Goal: Use online tool/utility: Utilize a website feature to perform a specific function

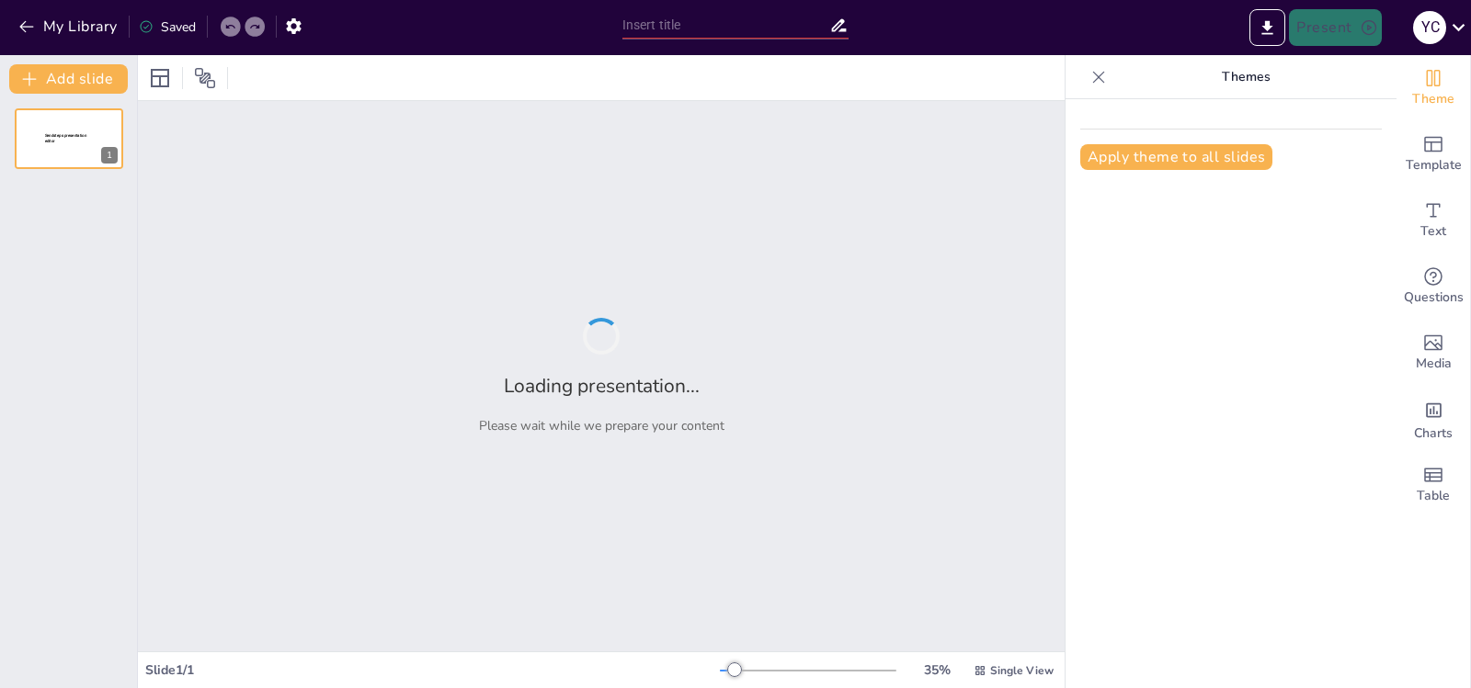
type input "Errores Comunes en Ortografía y Gramática: Prevención y Corrección"
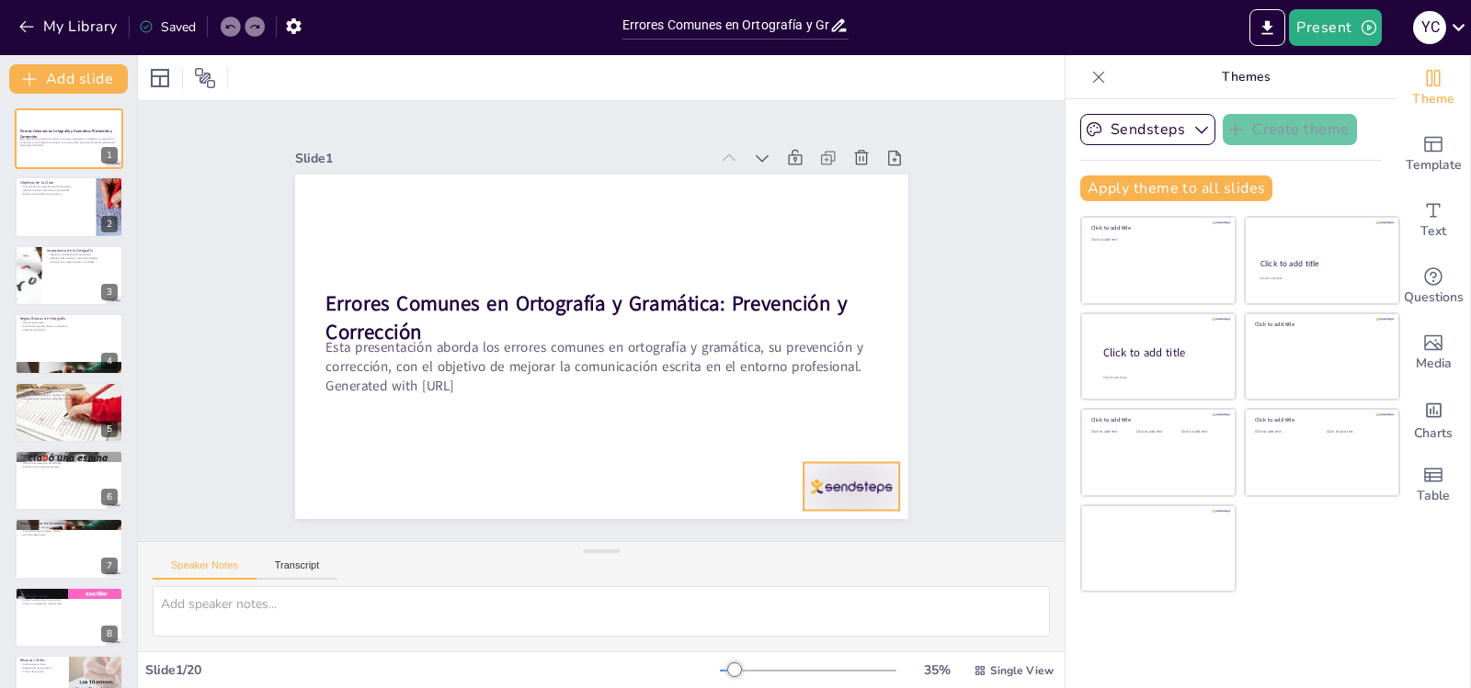
checkbox input "true"
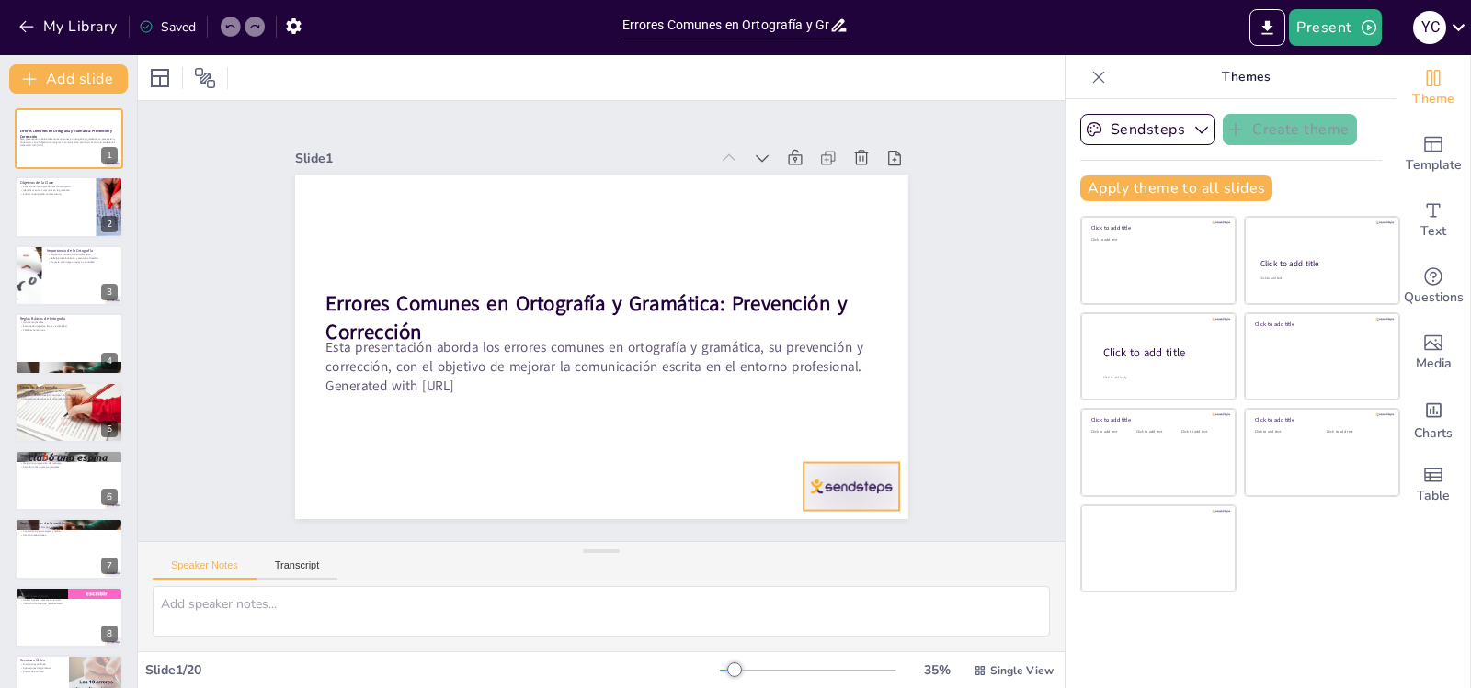
checkbox input "true"
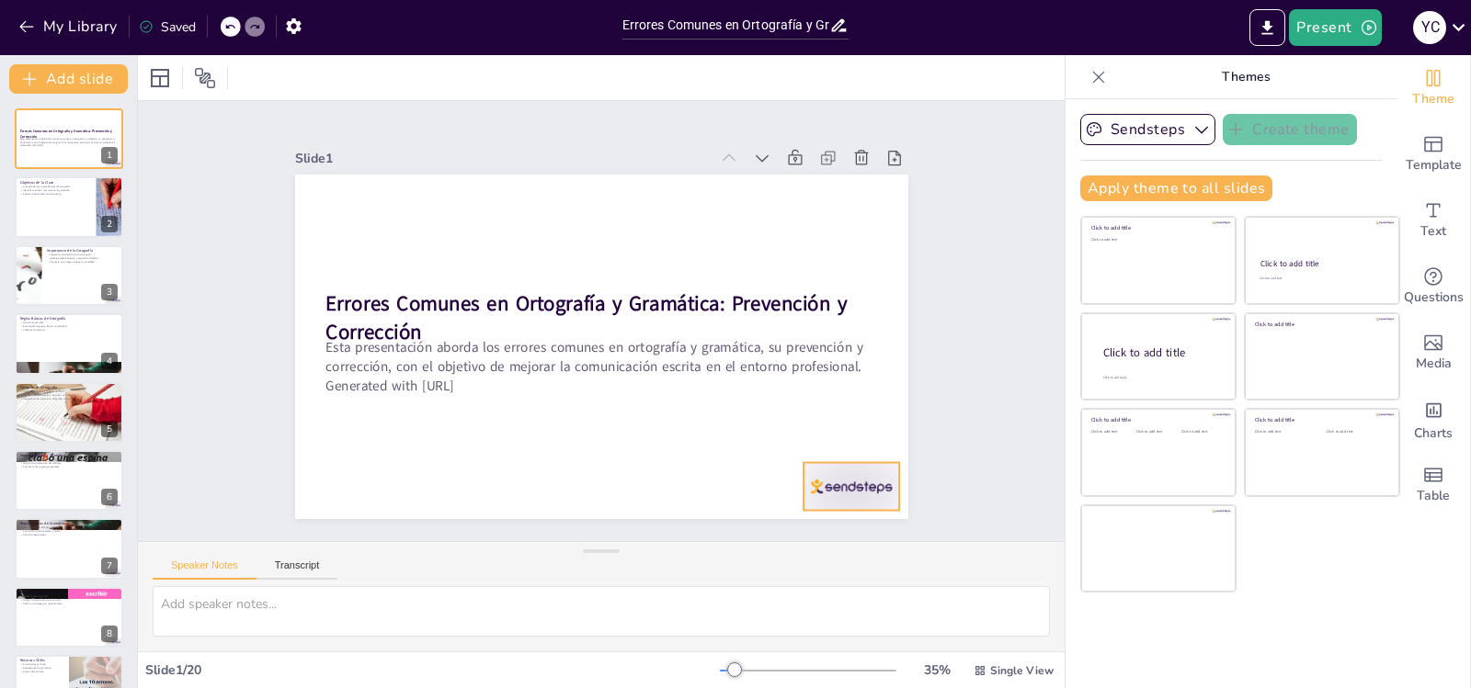
checkbox input "true"
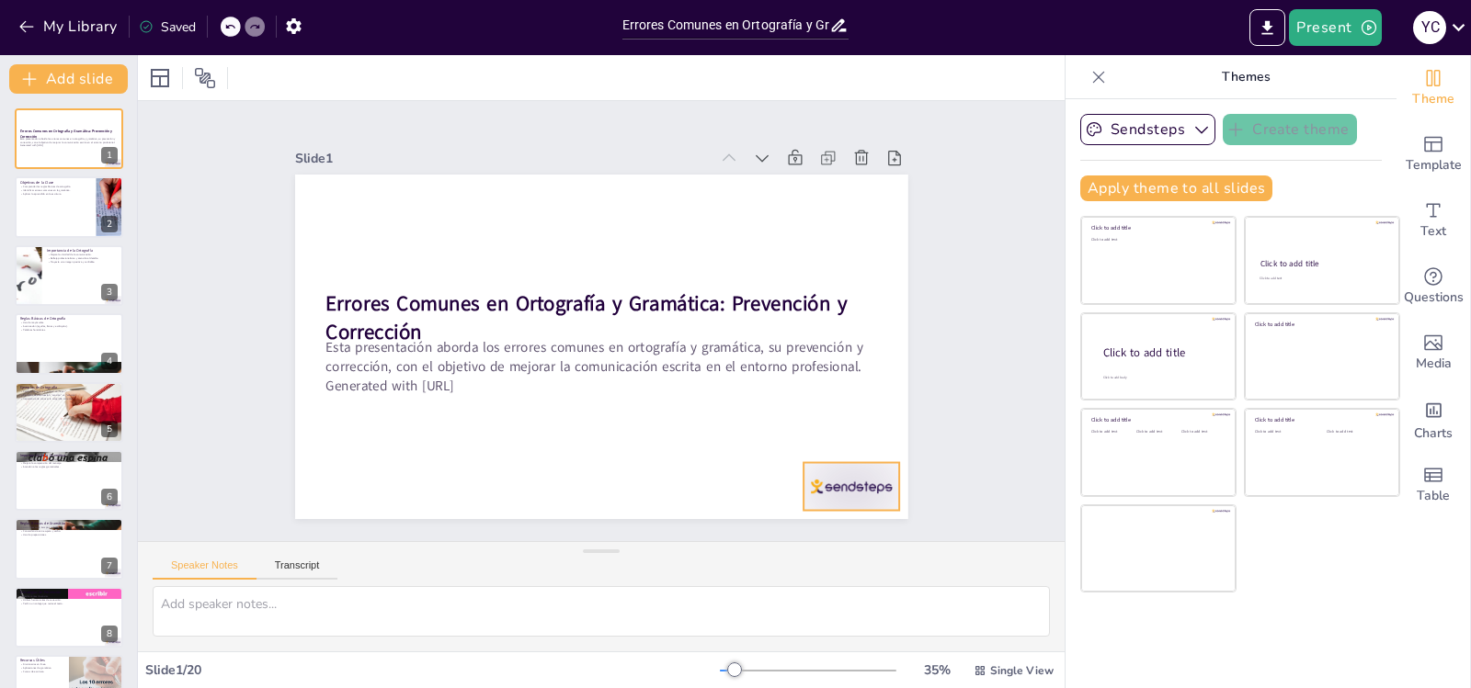
checkbox input "true"
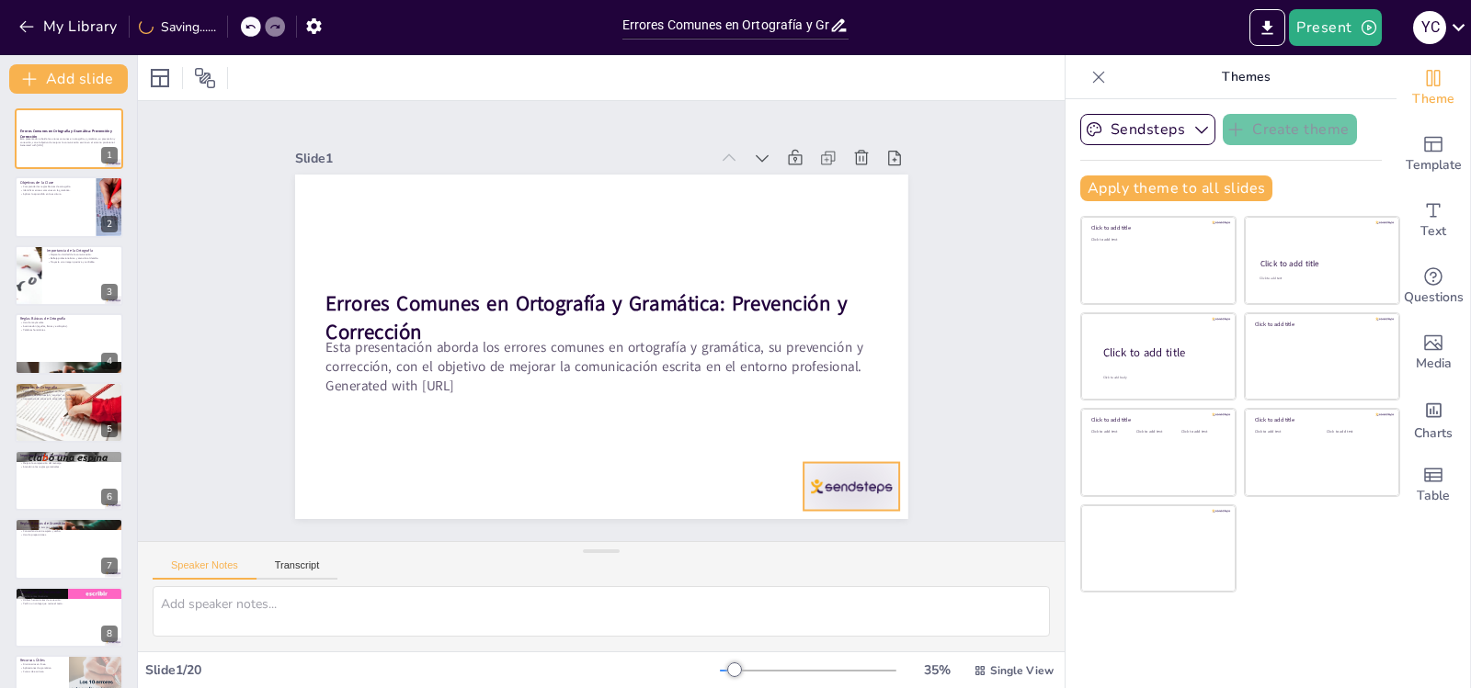
checkbox input "true"
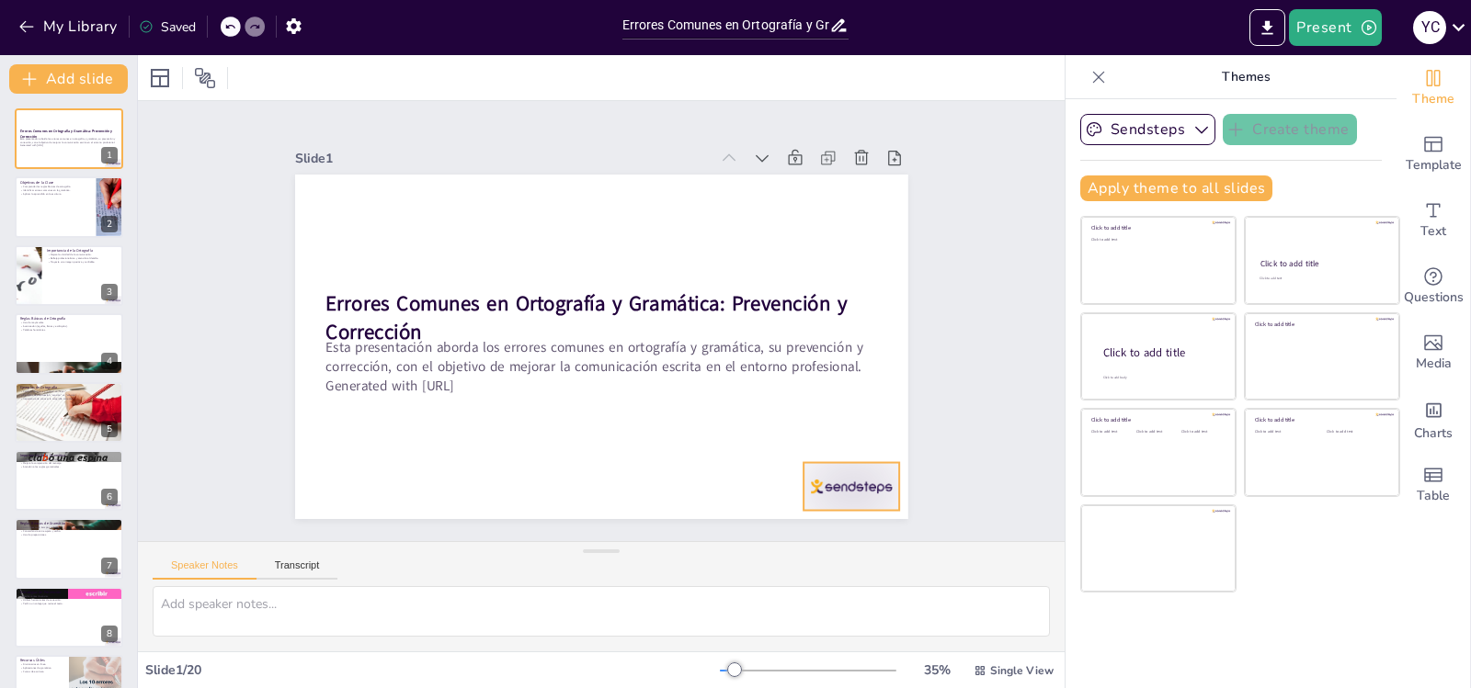
checkbox input "true"
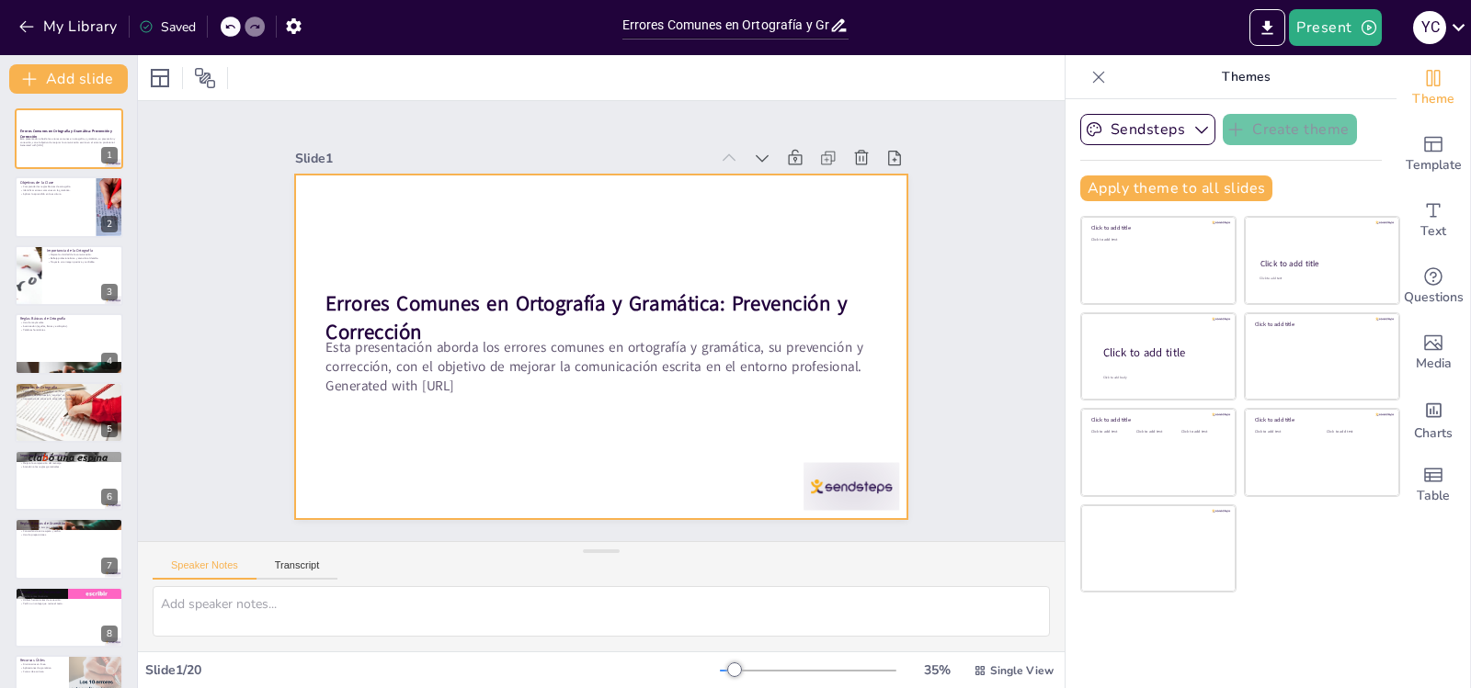
checkbox input "true"
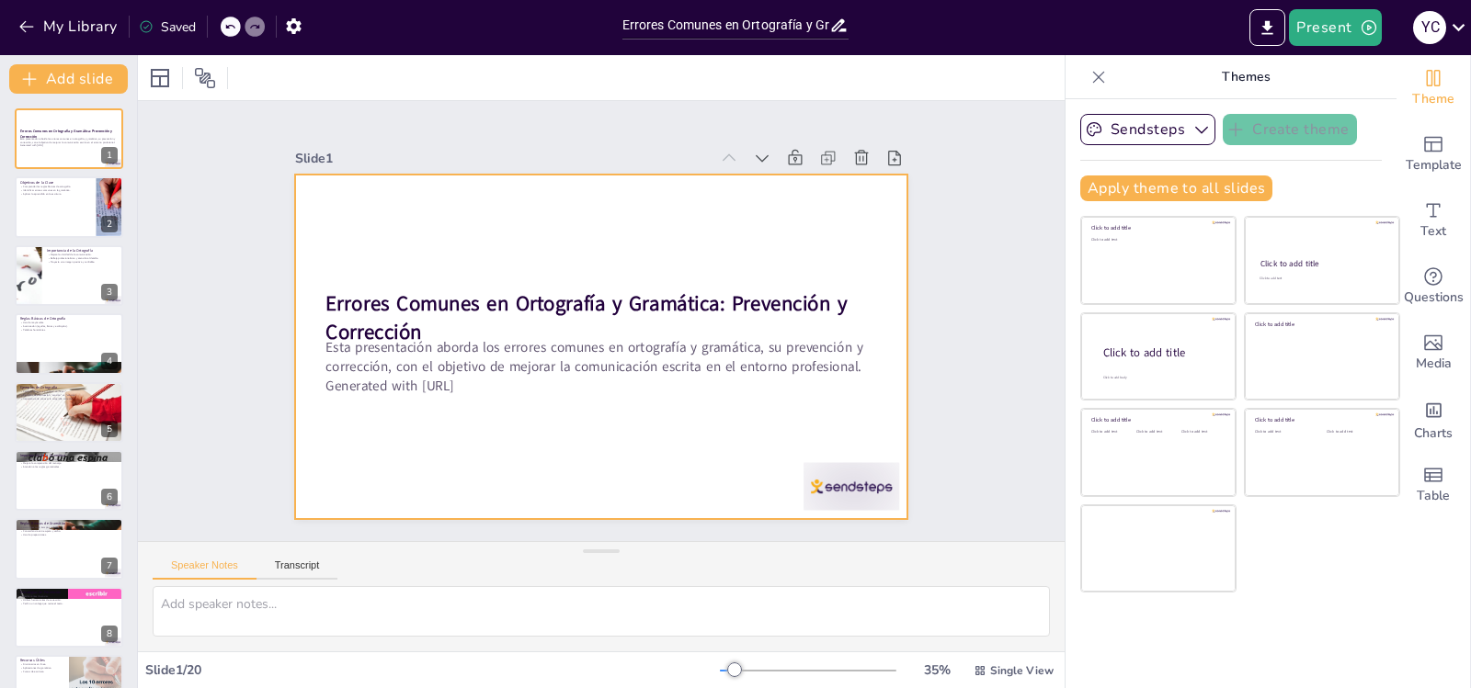
checkbox input "true"
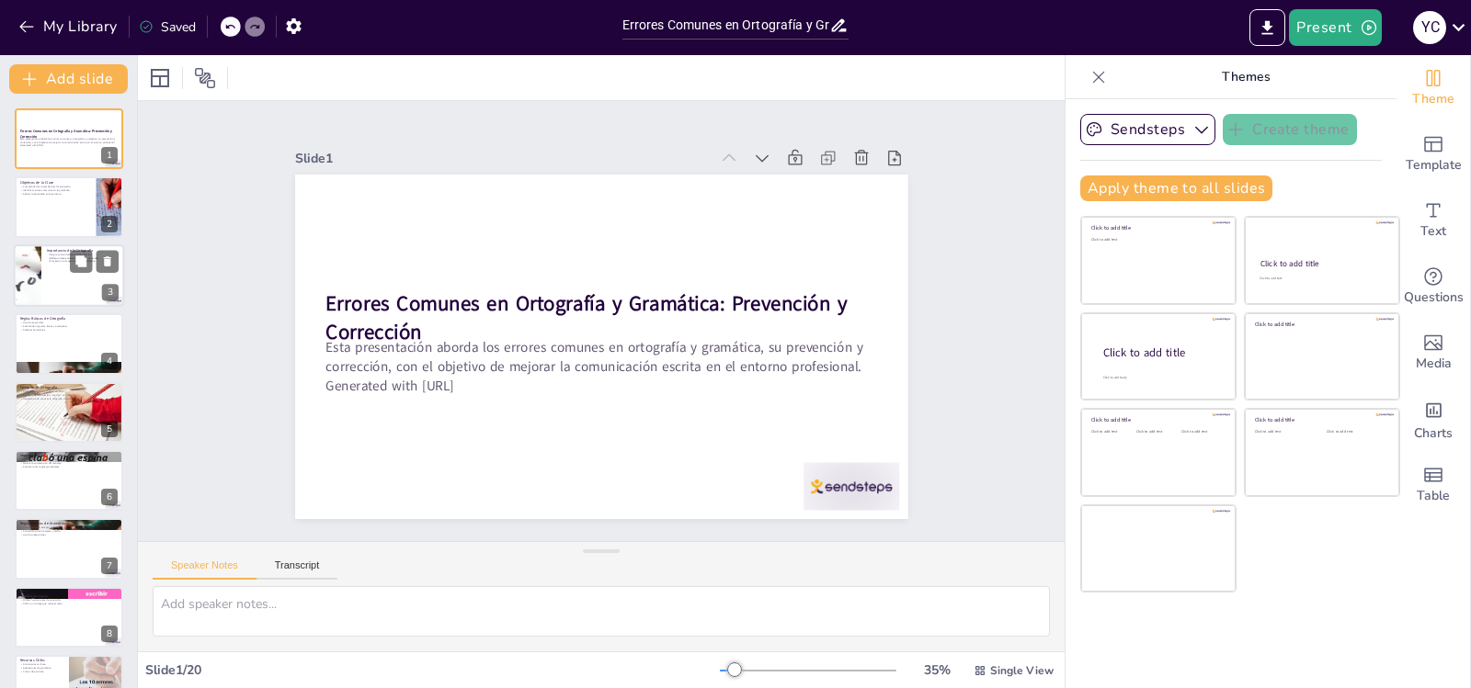
checkbox input "true"
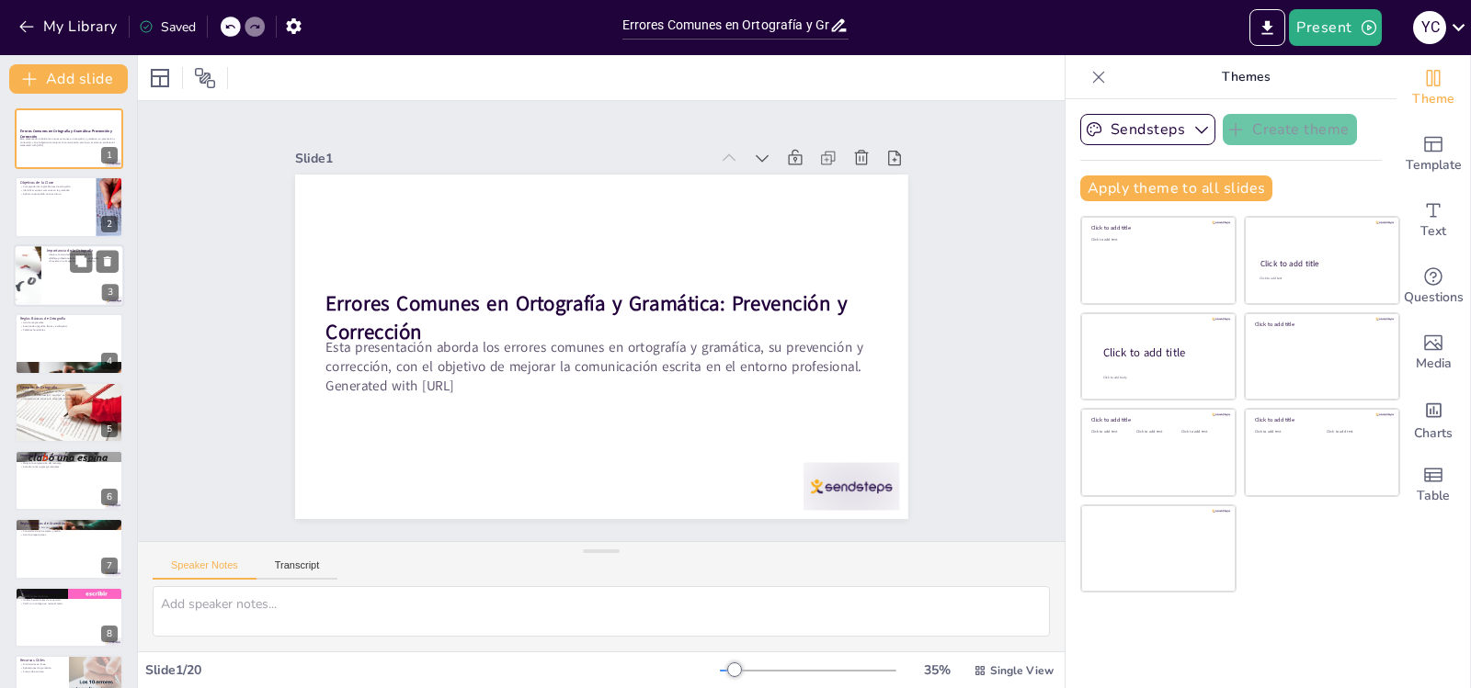
checkbox input "true"
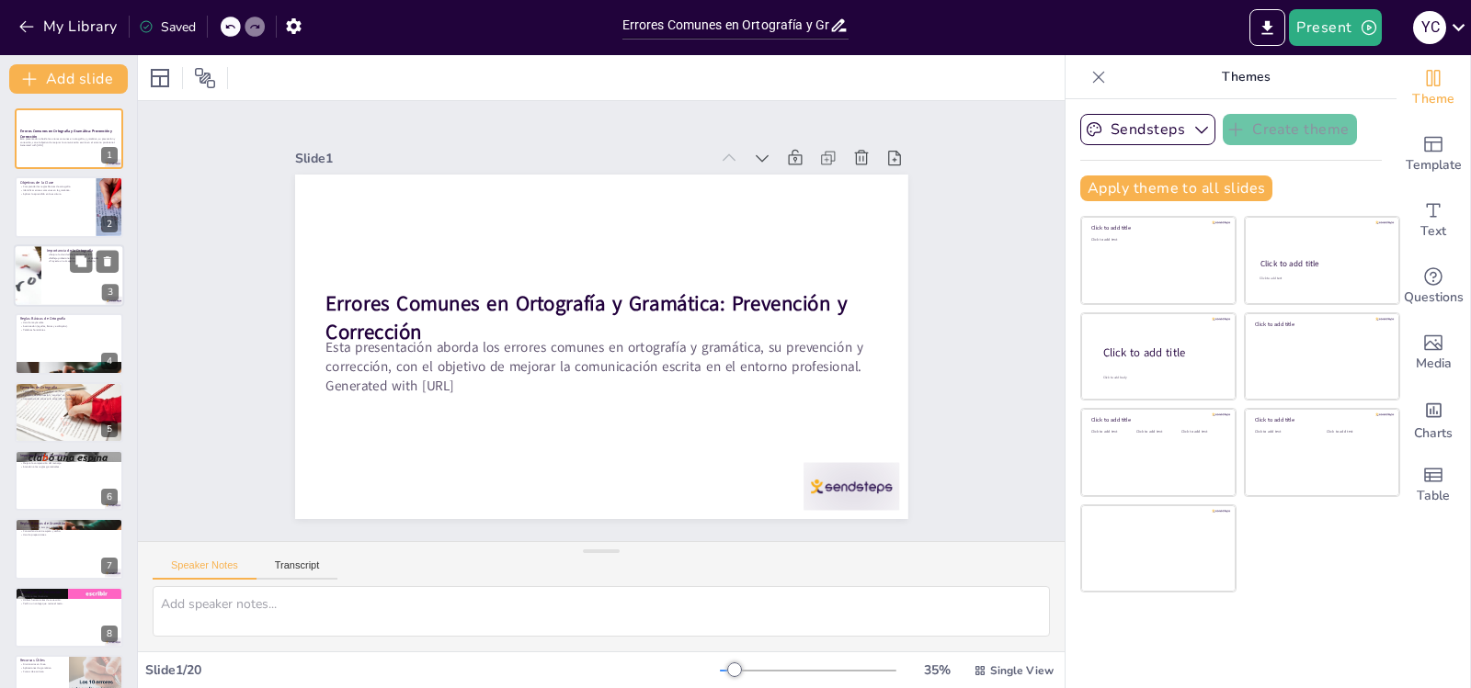
checkbox input "true"
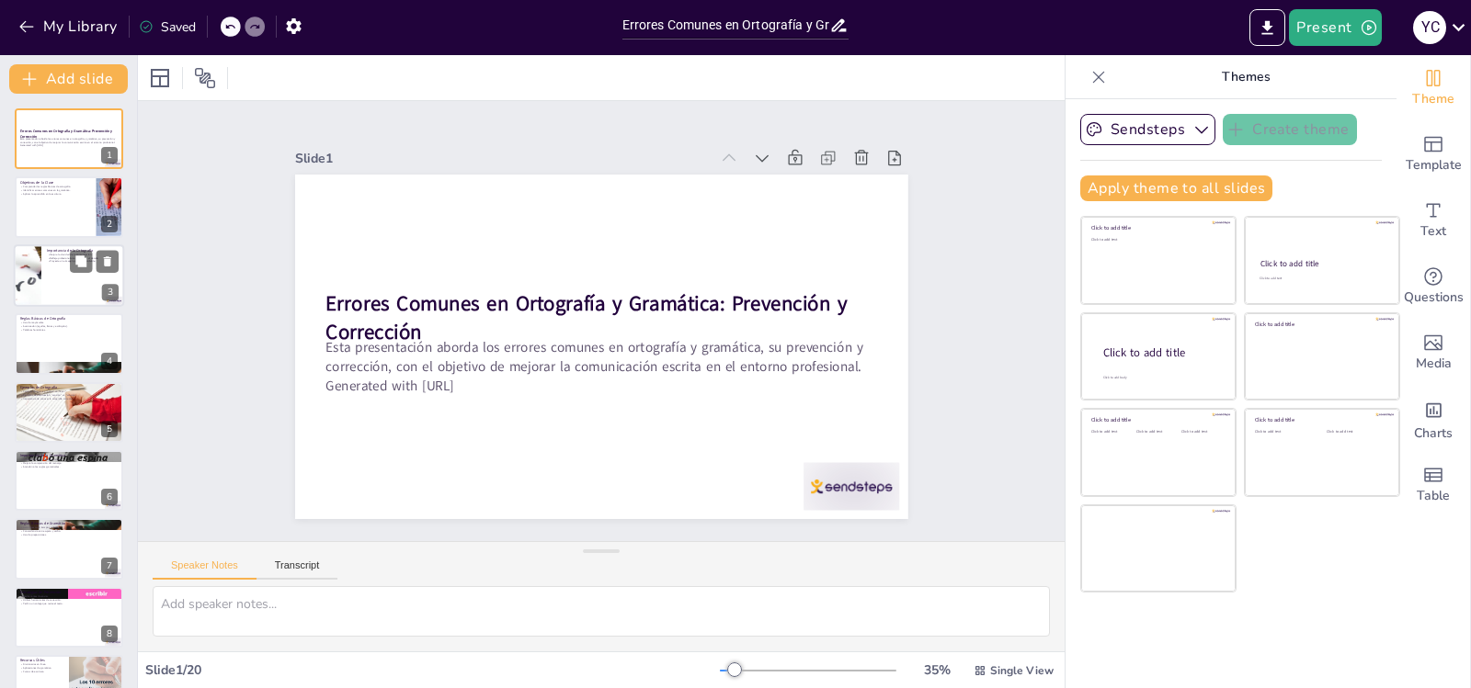
checkbox input "true"
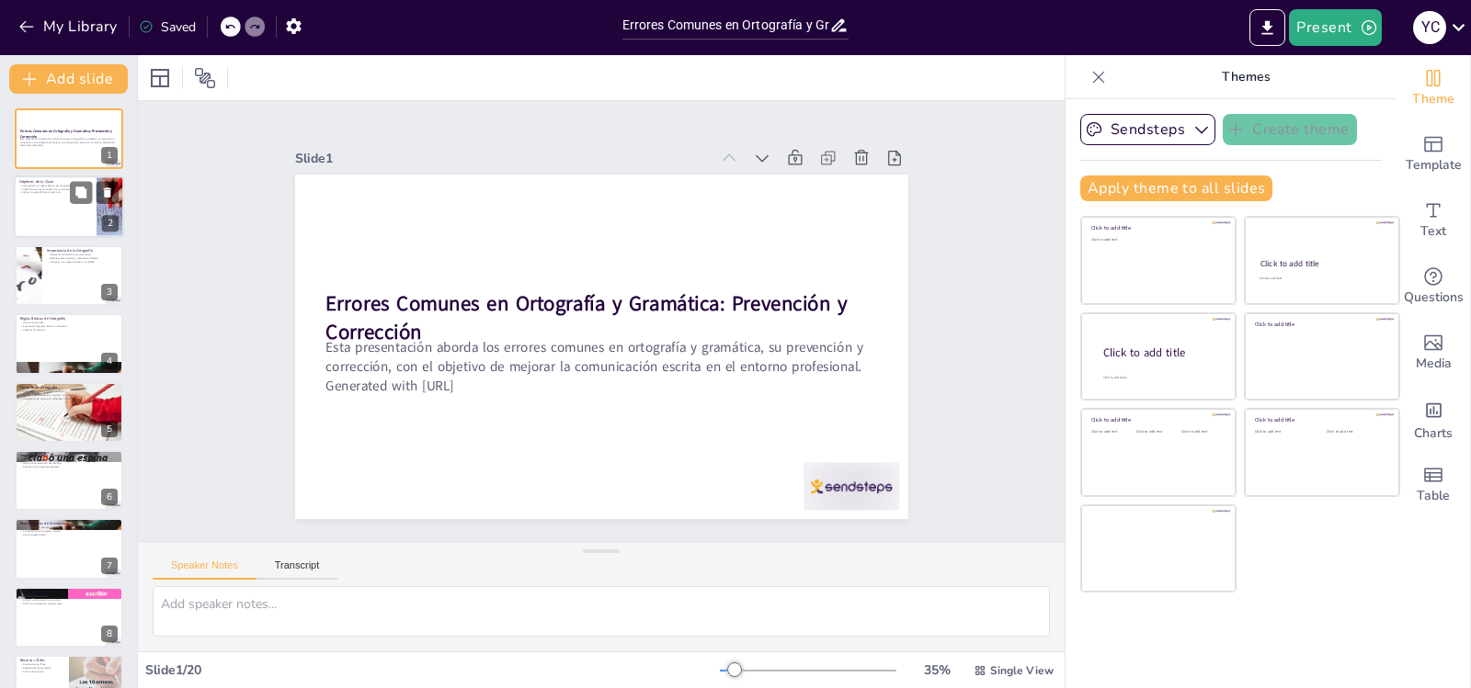
checkbox input "true"
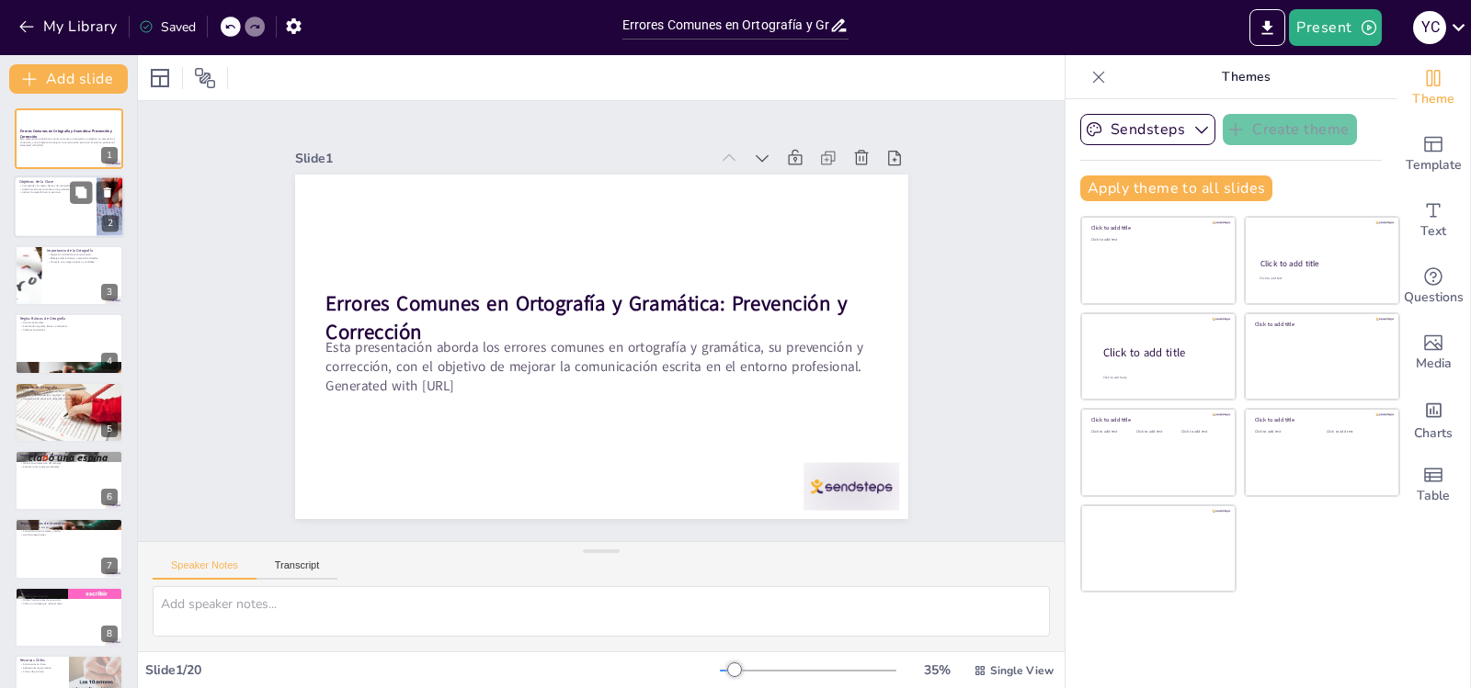
checkbox input "true"
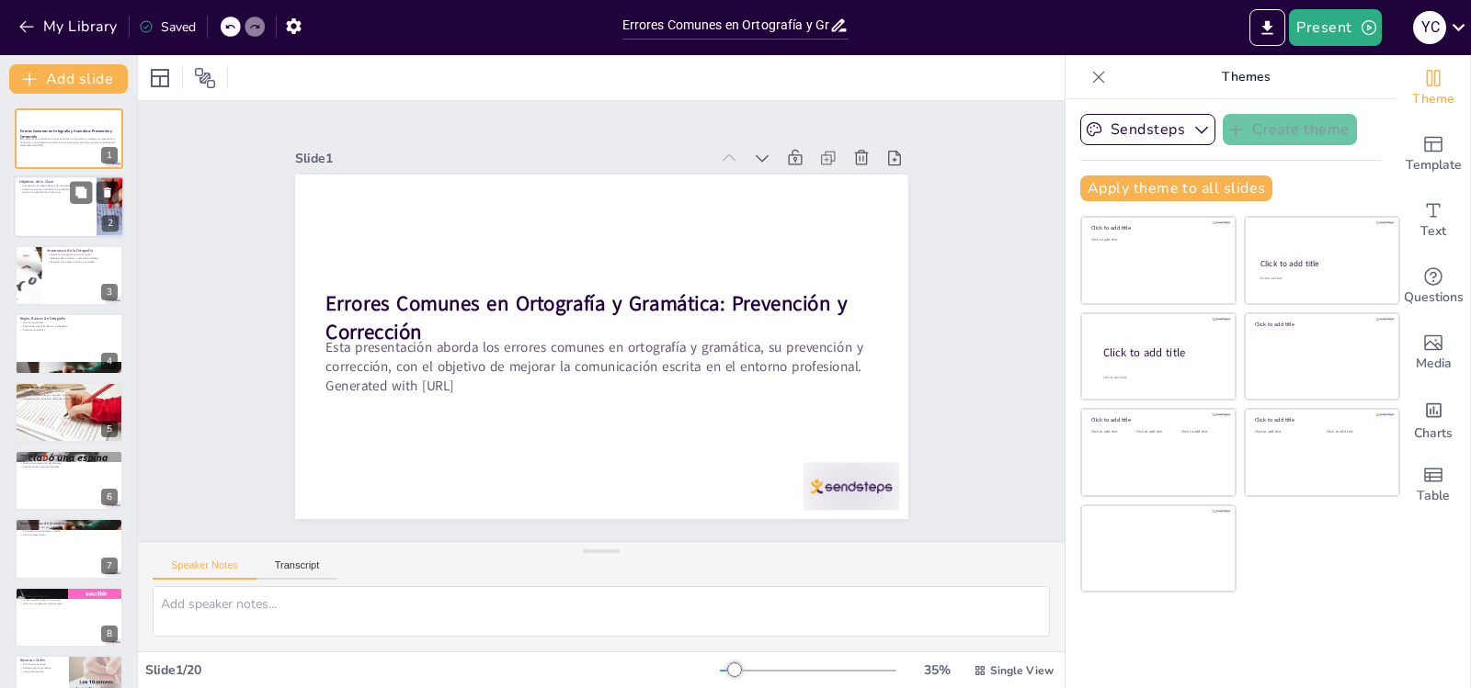
click at [76, 231] on div at bounding box center [69, 207] width 110 height 63
type textarea "Comprender las reglas básicas de ortografía es esencial para cualquier escritor…"
checkbox input "true"
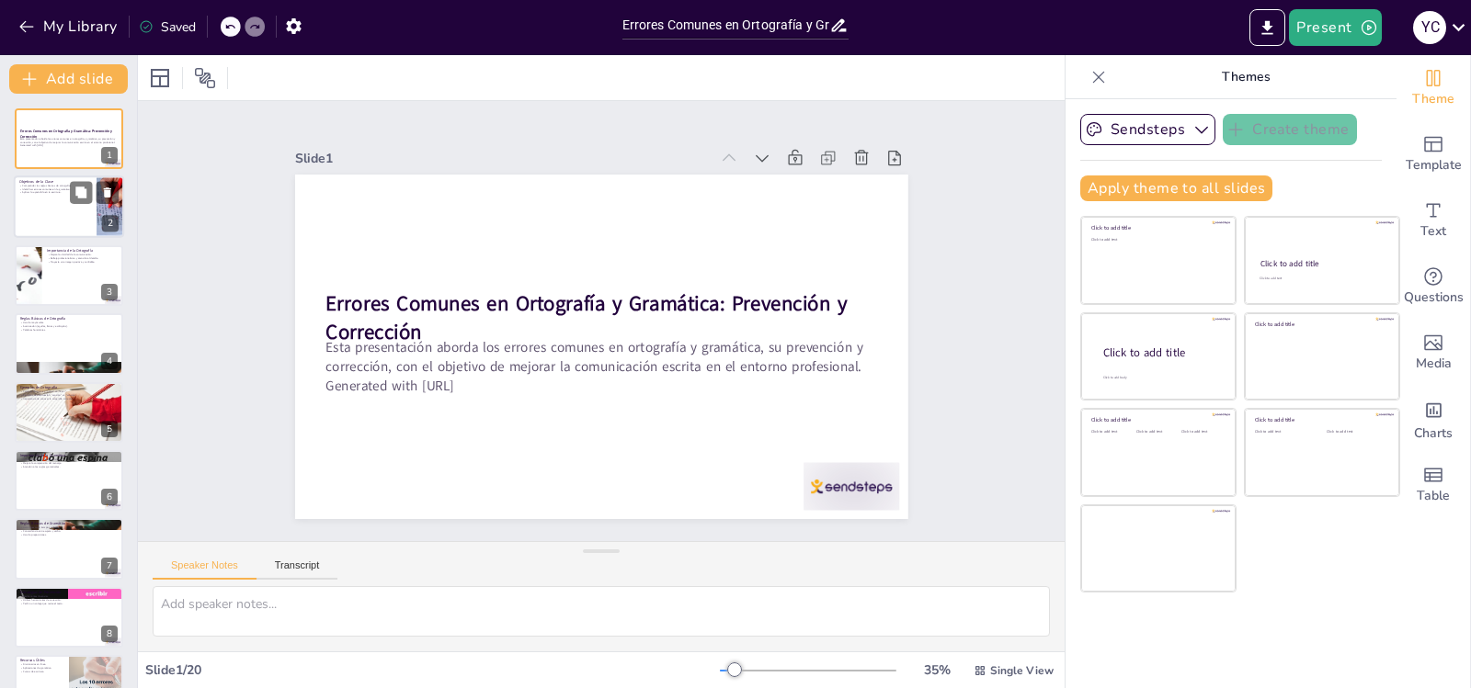
checkbox input "true"
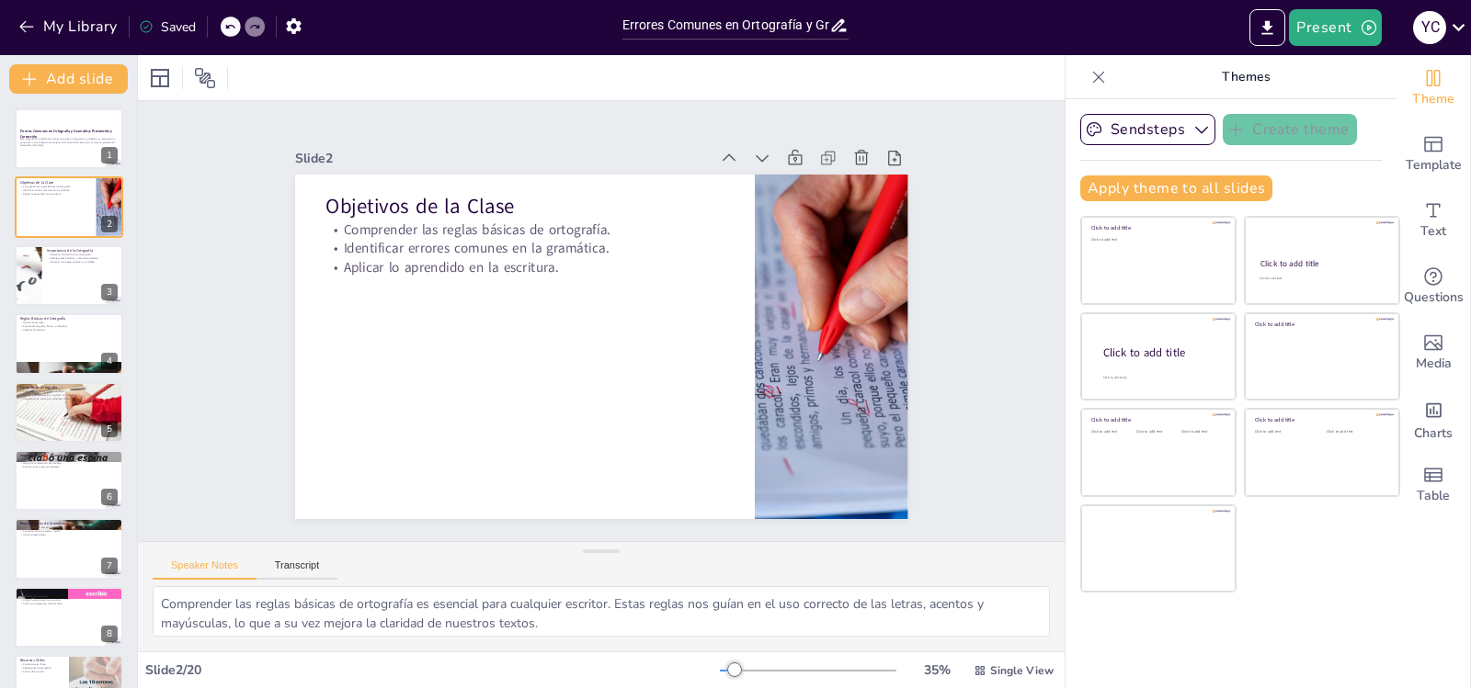
checkbox input "true"
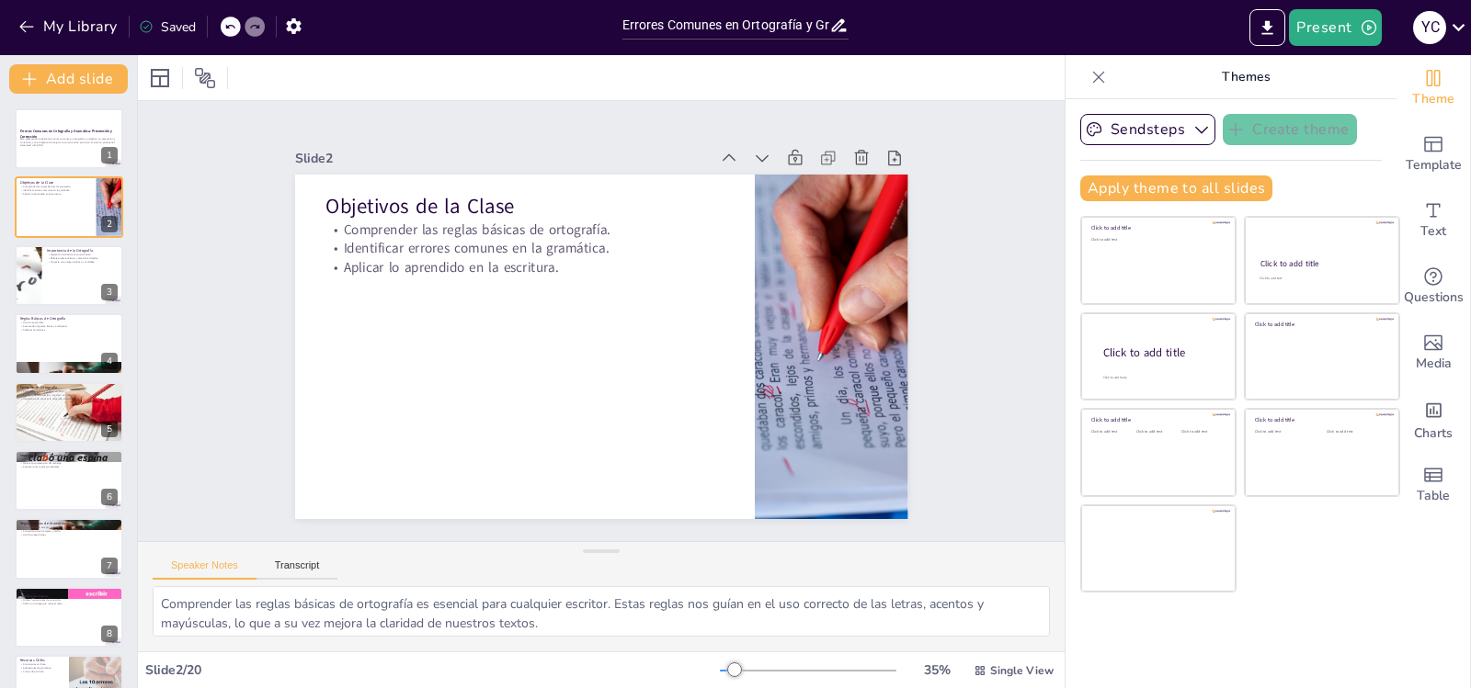
checkbox input "true"
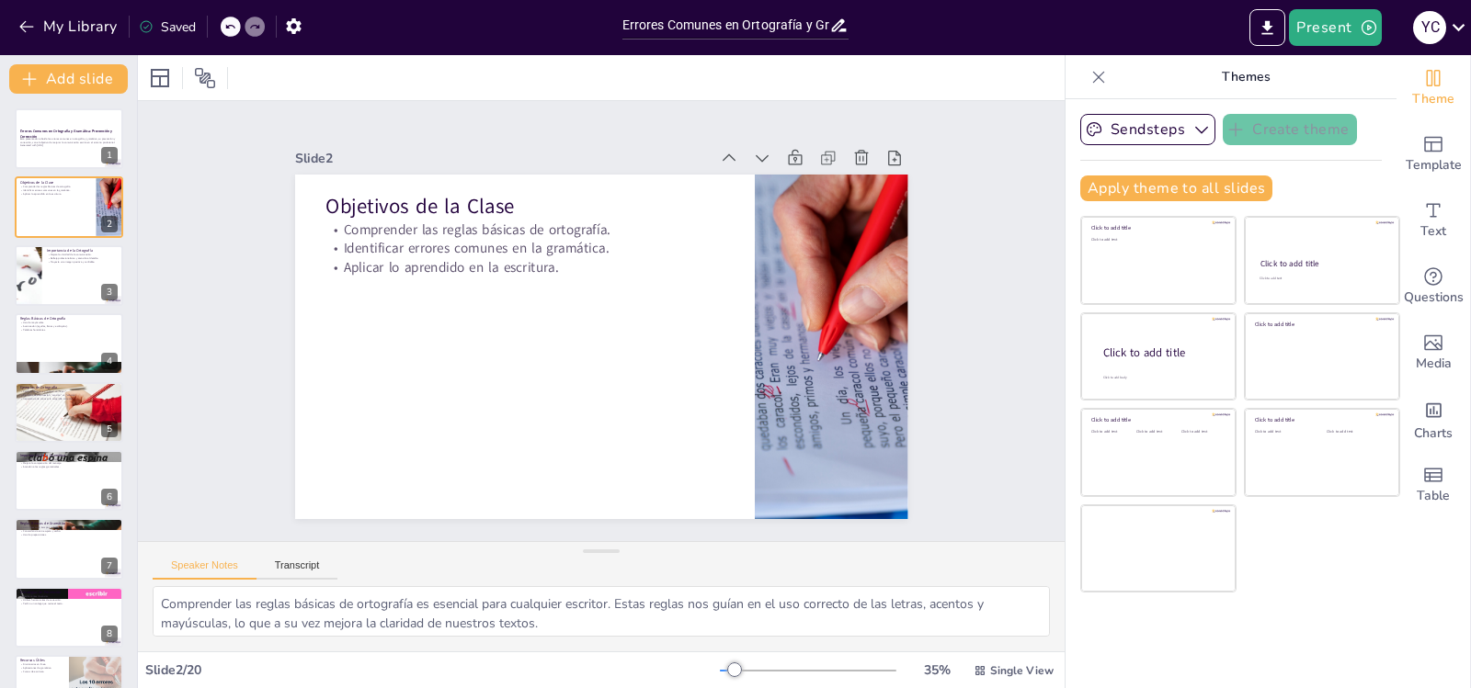
checkbox input "true"
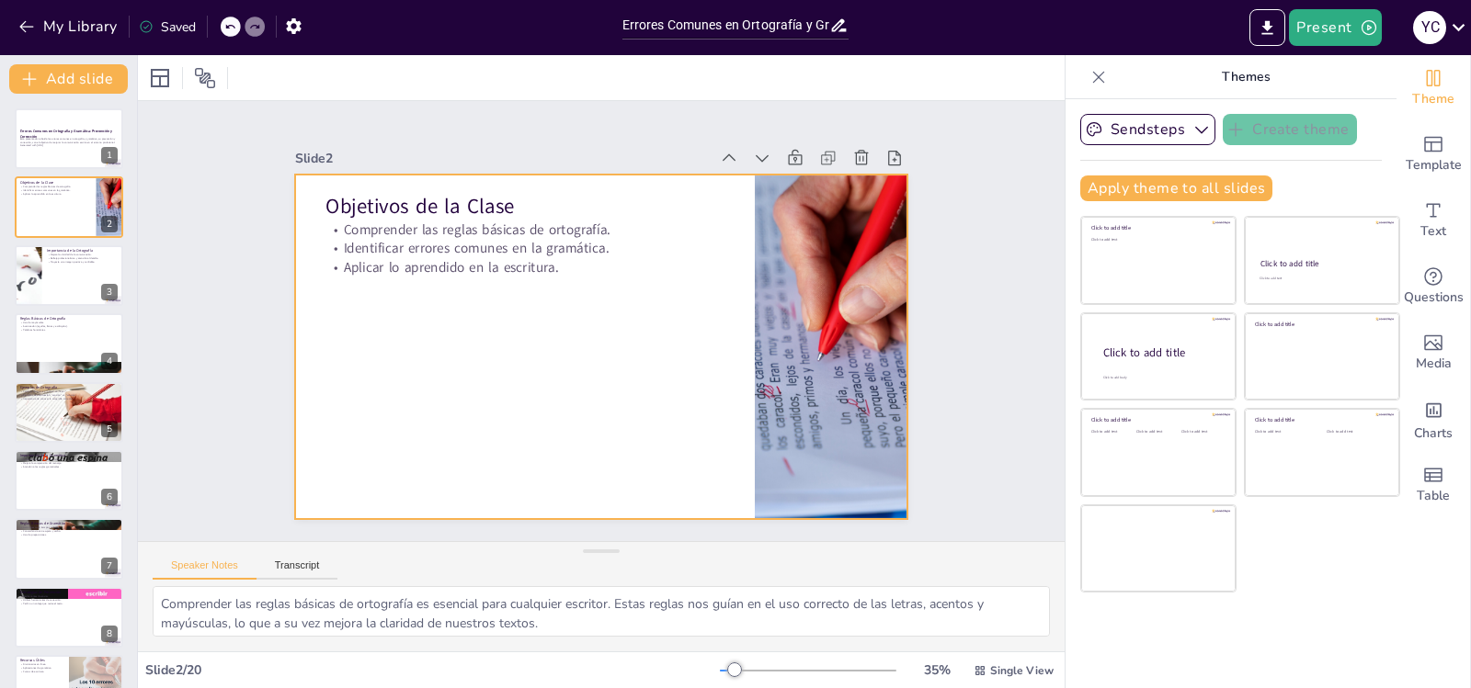
checkbox input "true"
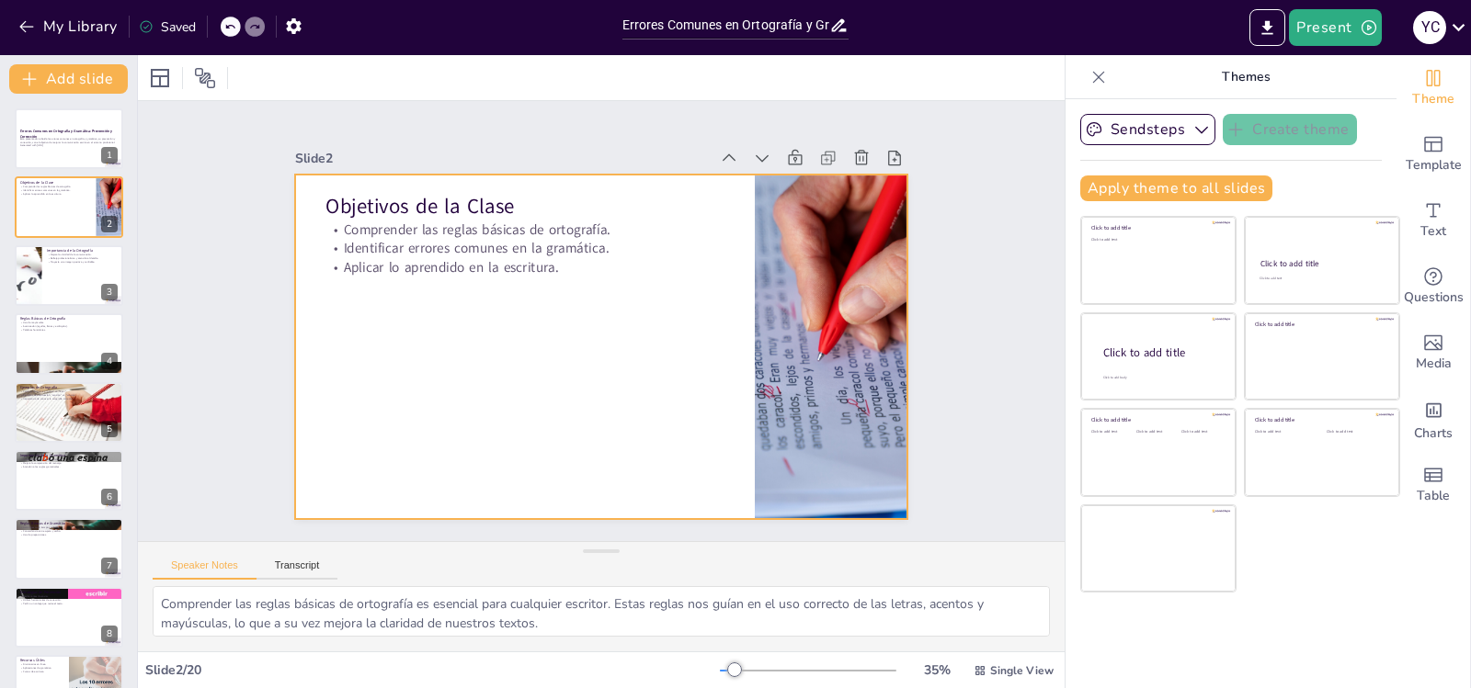
checkbox input "true"
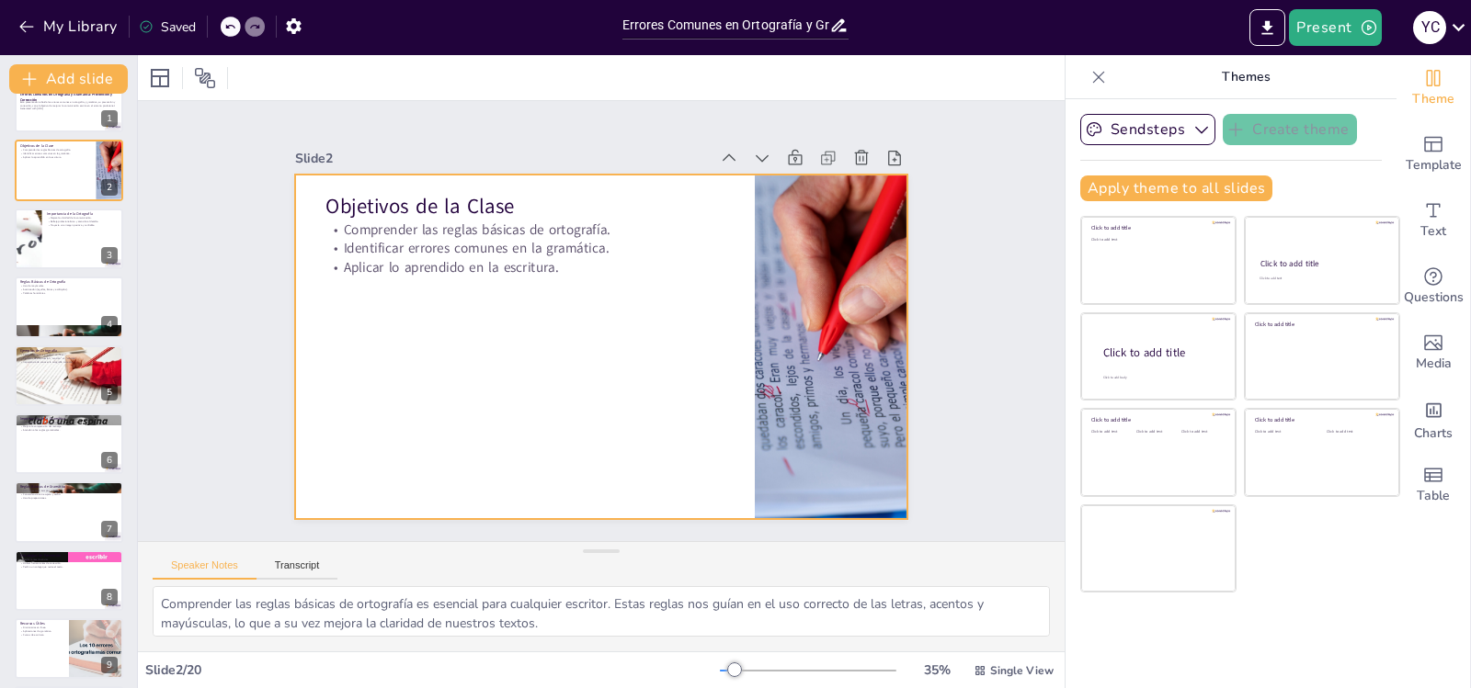
checkbox input "true"
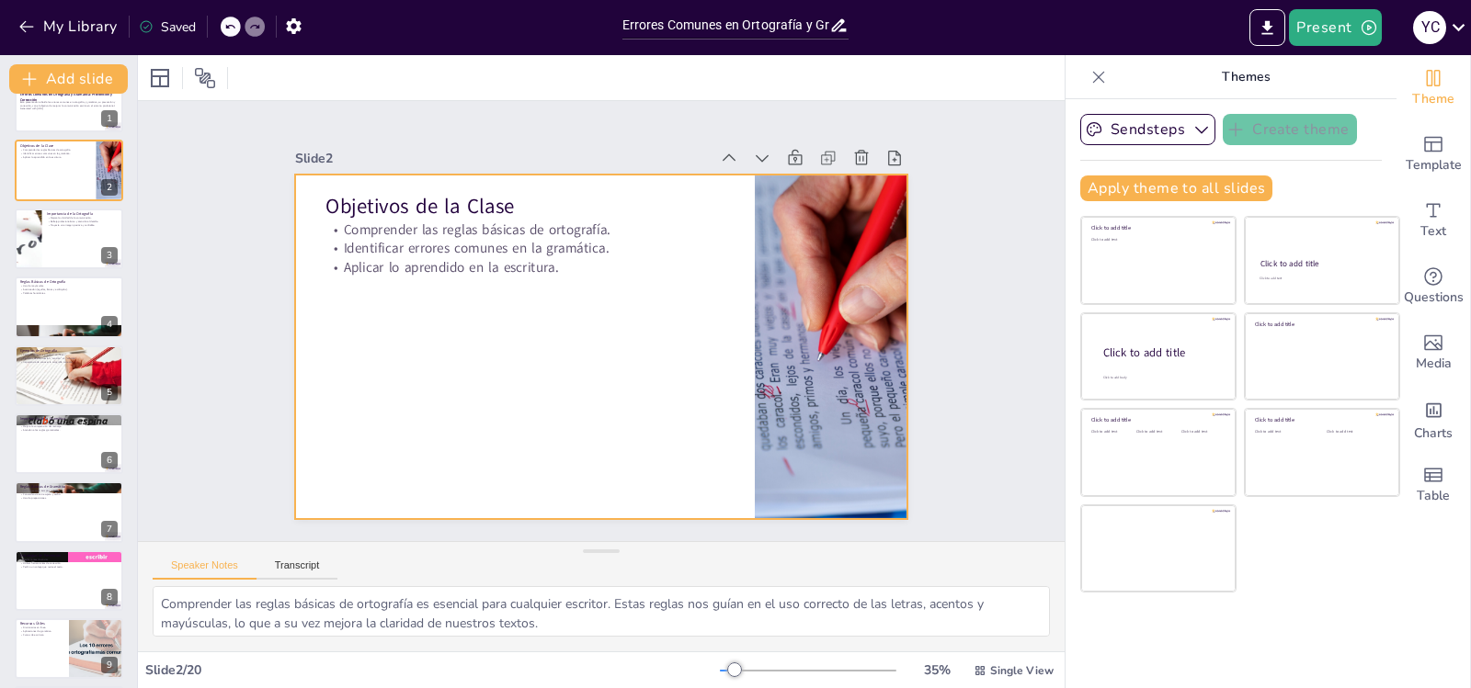
checkbox input "true"
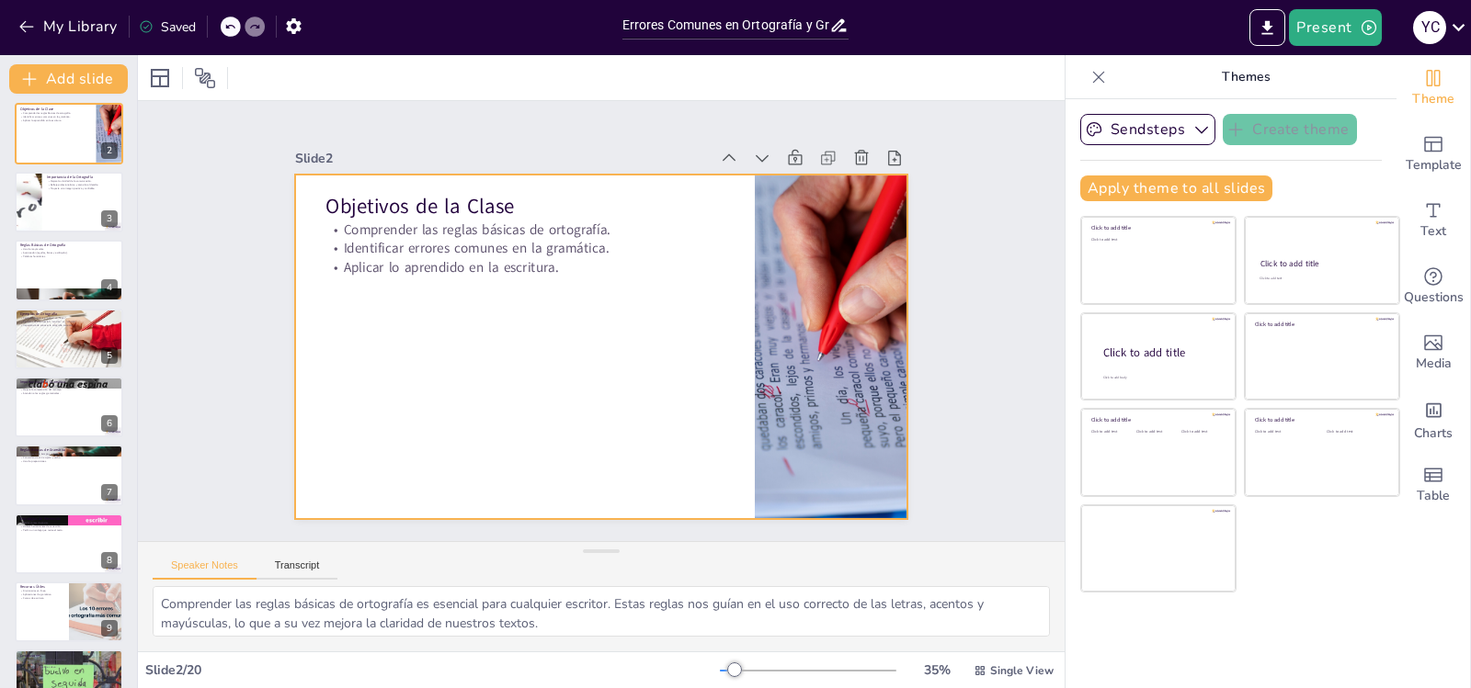
checkbox input "true"
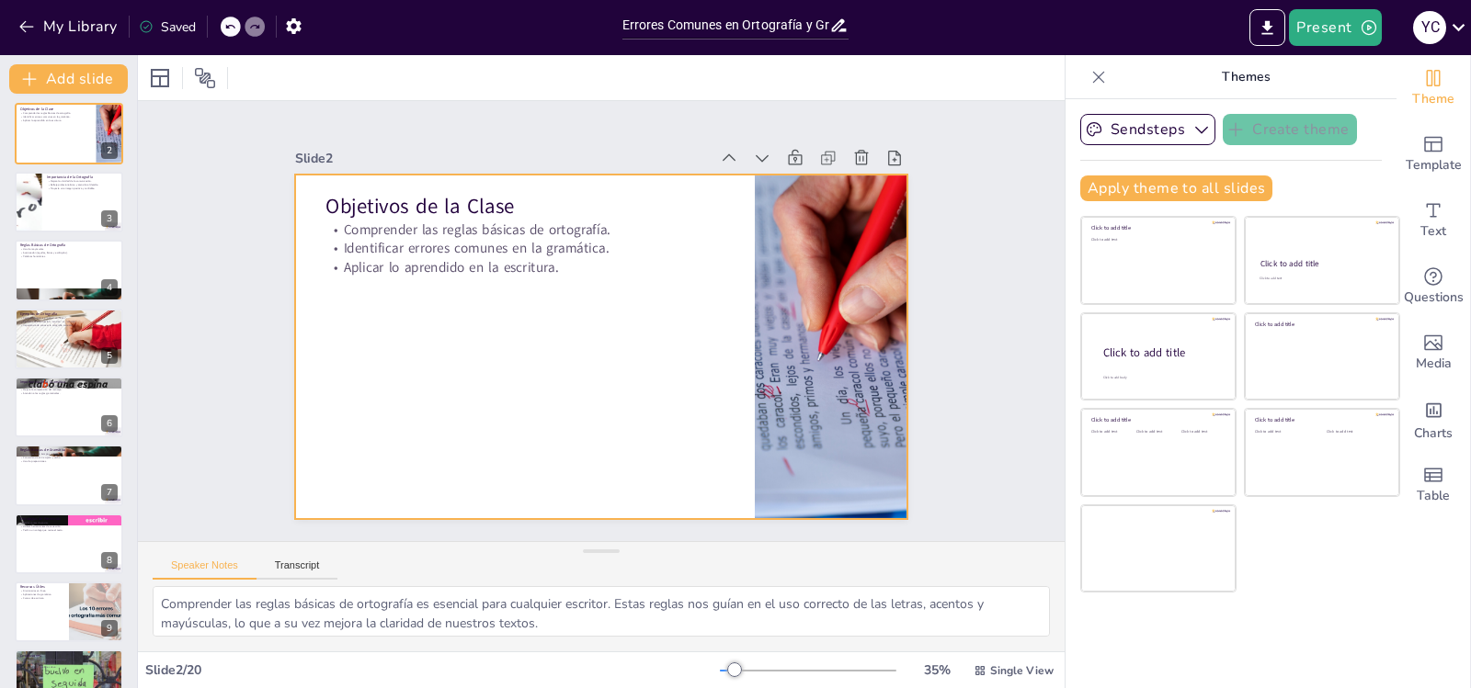
checkbox input "true"
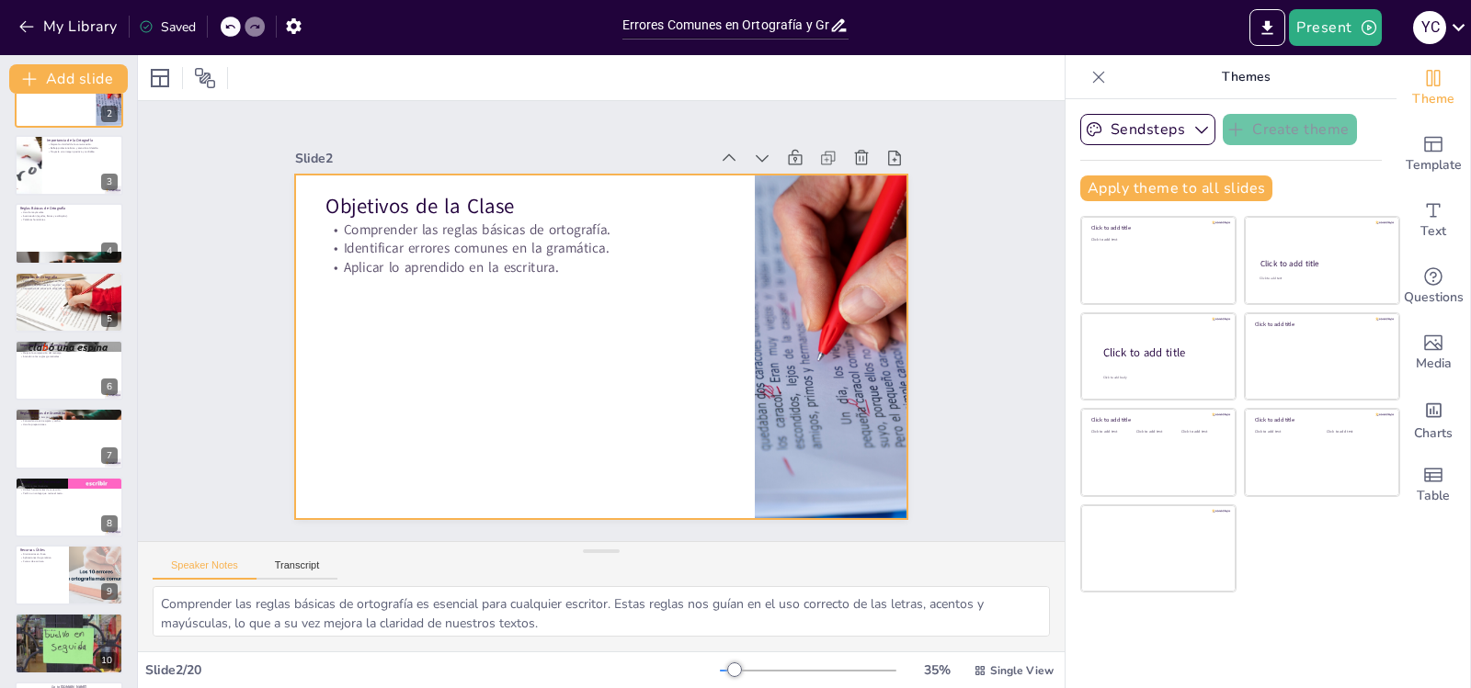
checkbox input "true"
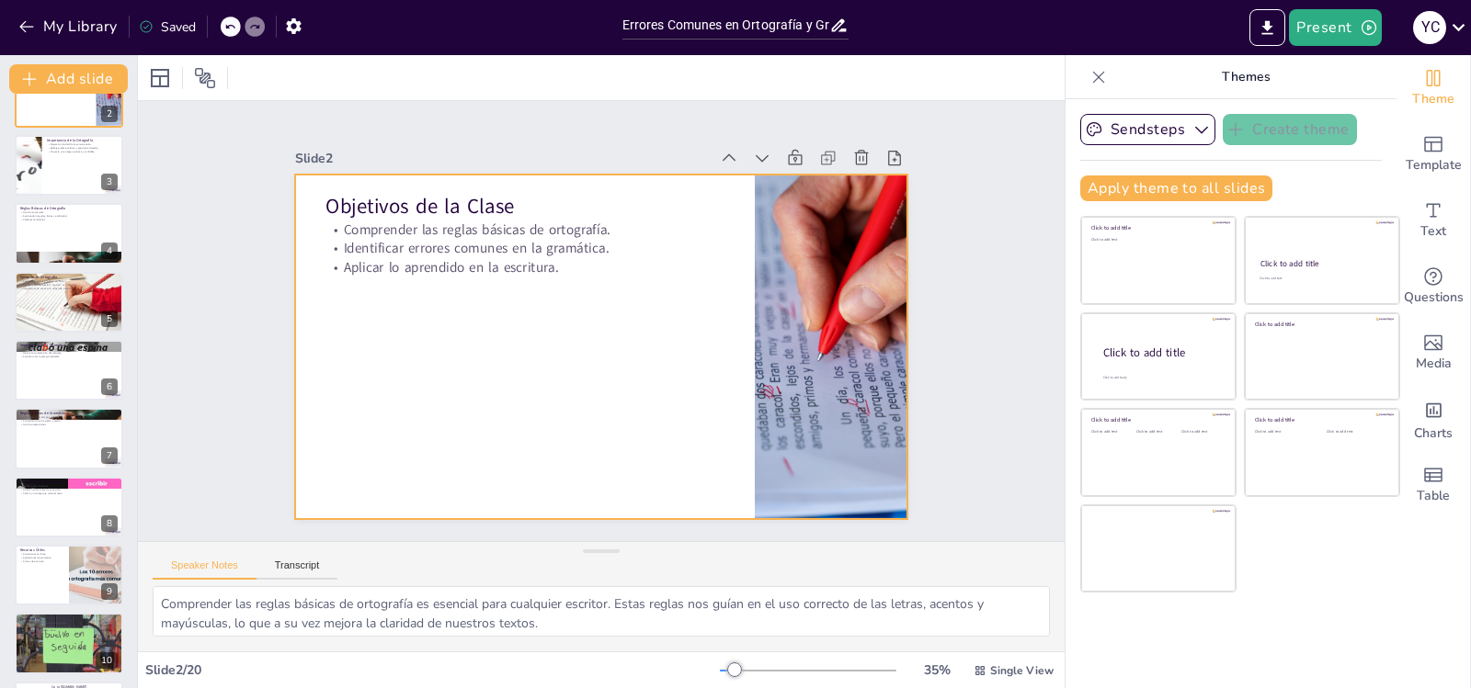
checkbox input "true"
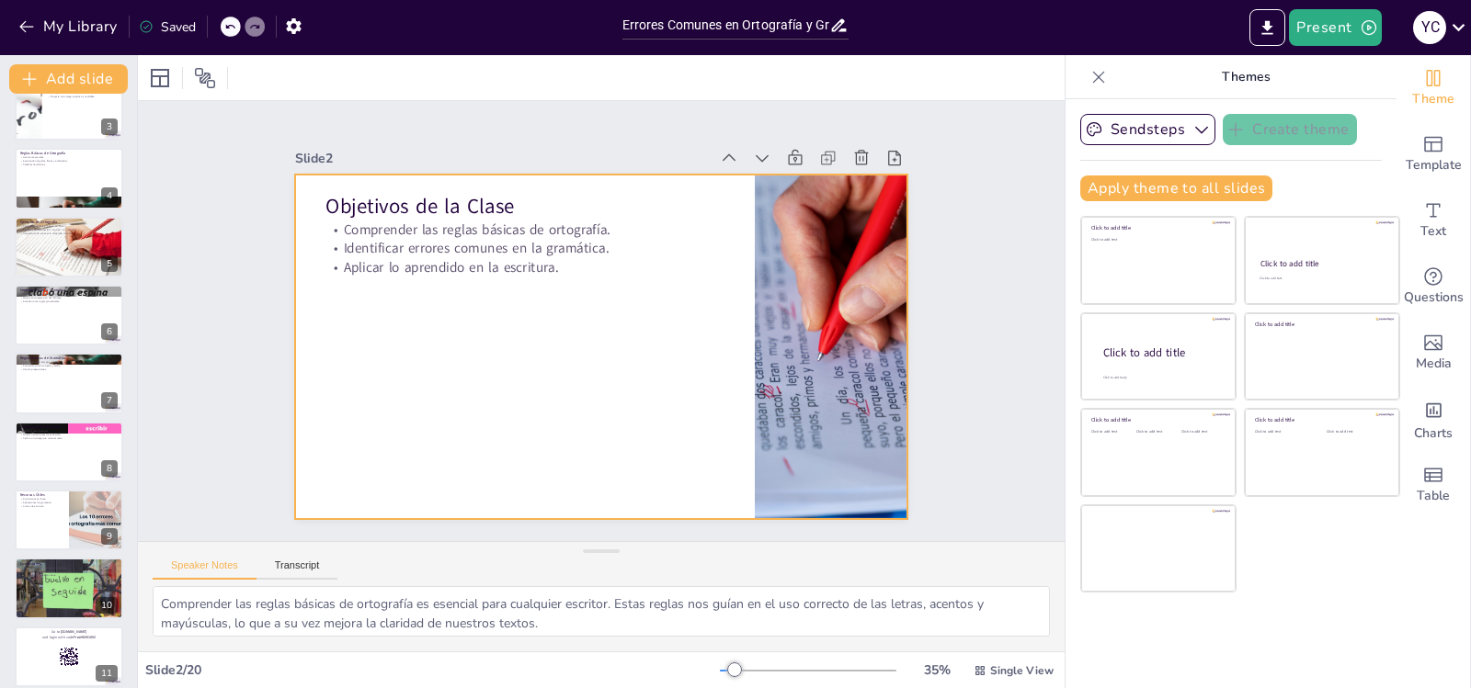
checkbox input "true"
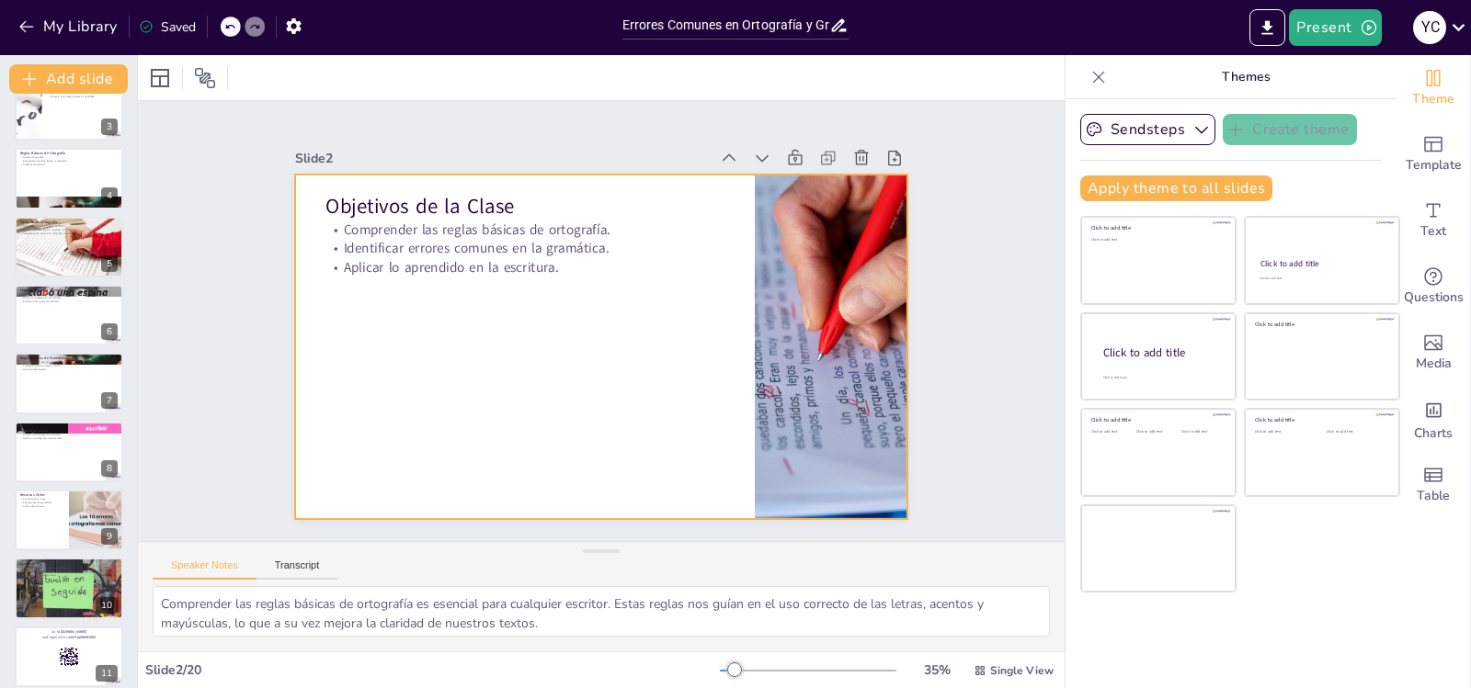
checkbox input "true"
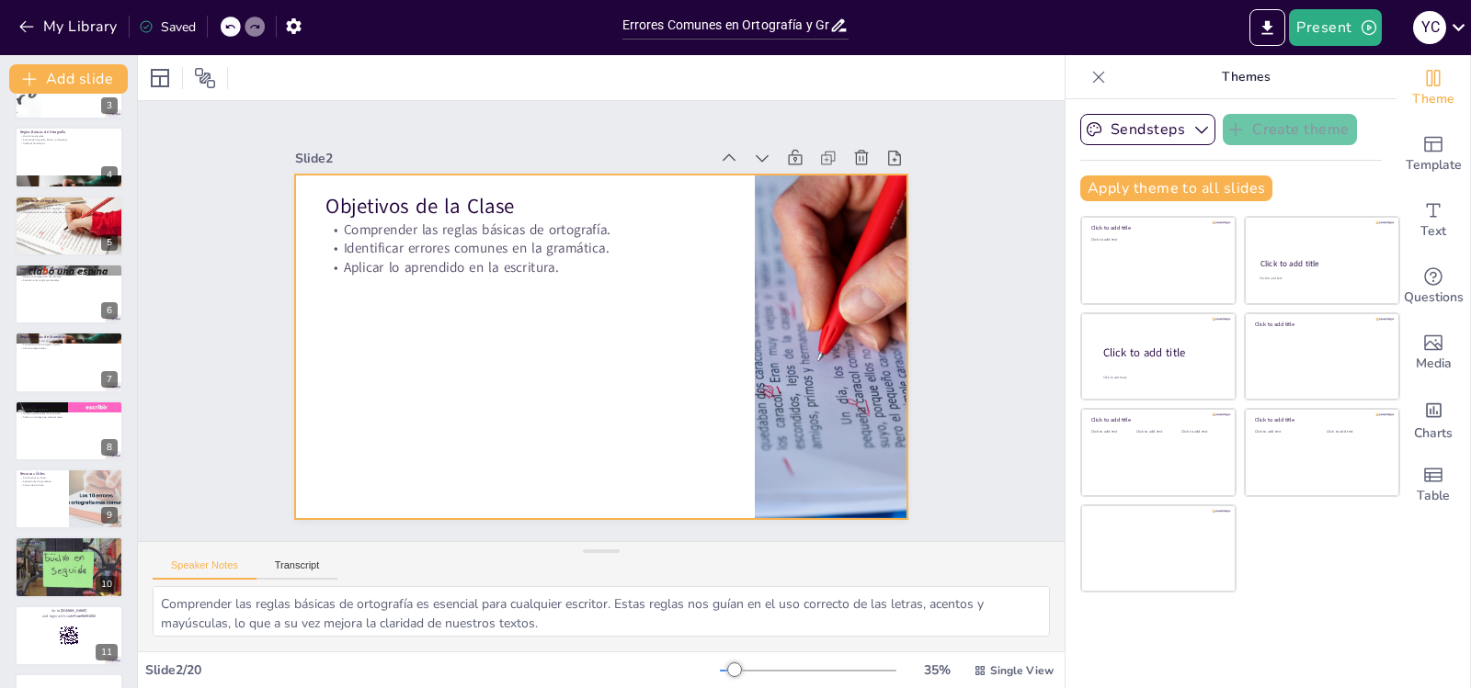
checkbox input "true"
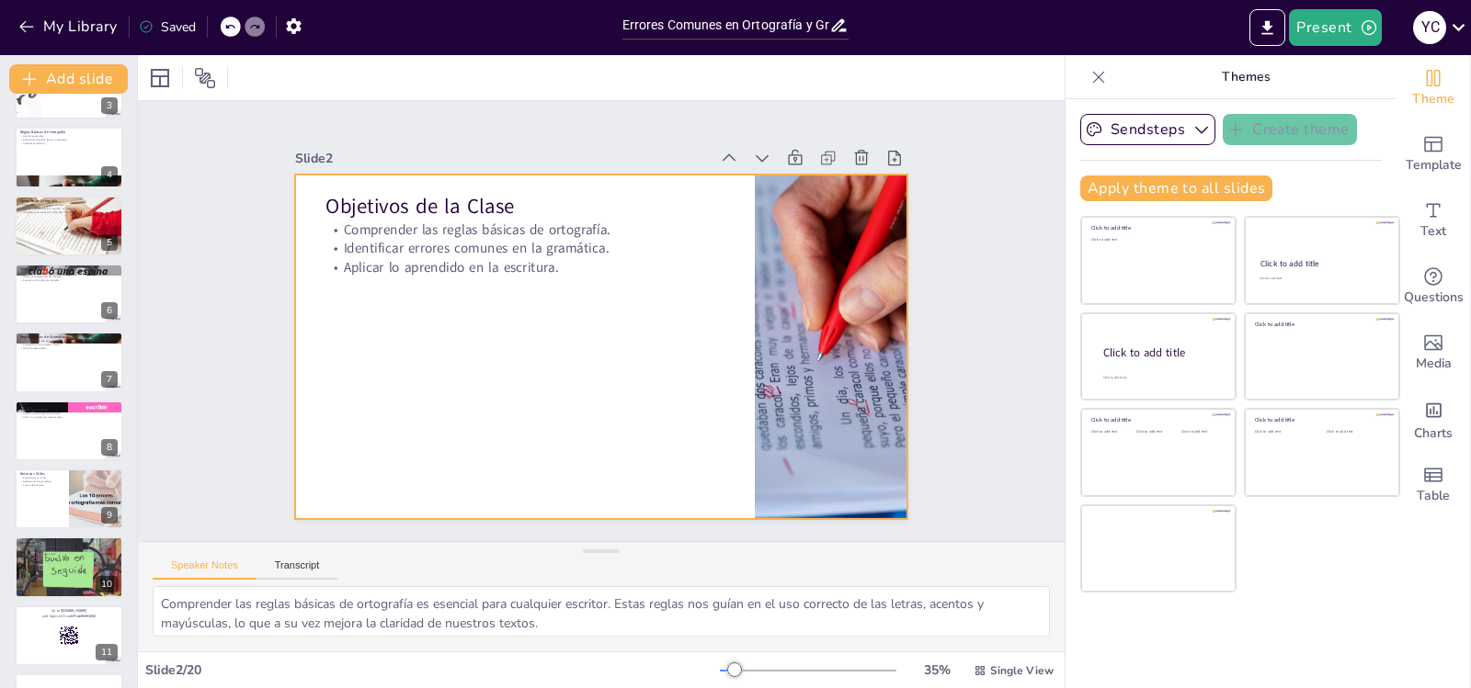
checkbox input "true"
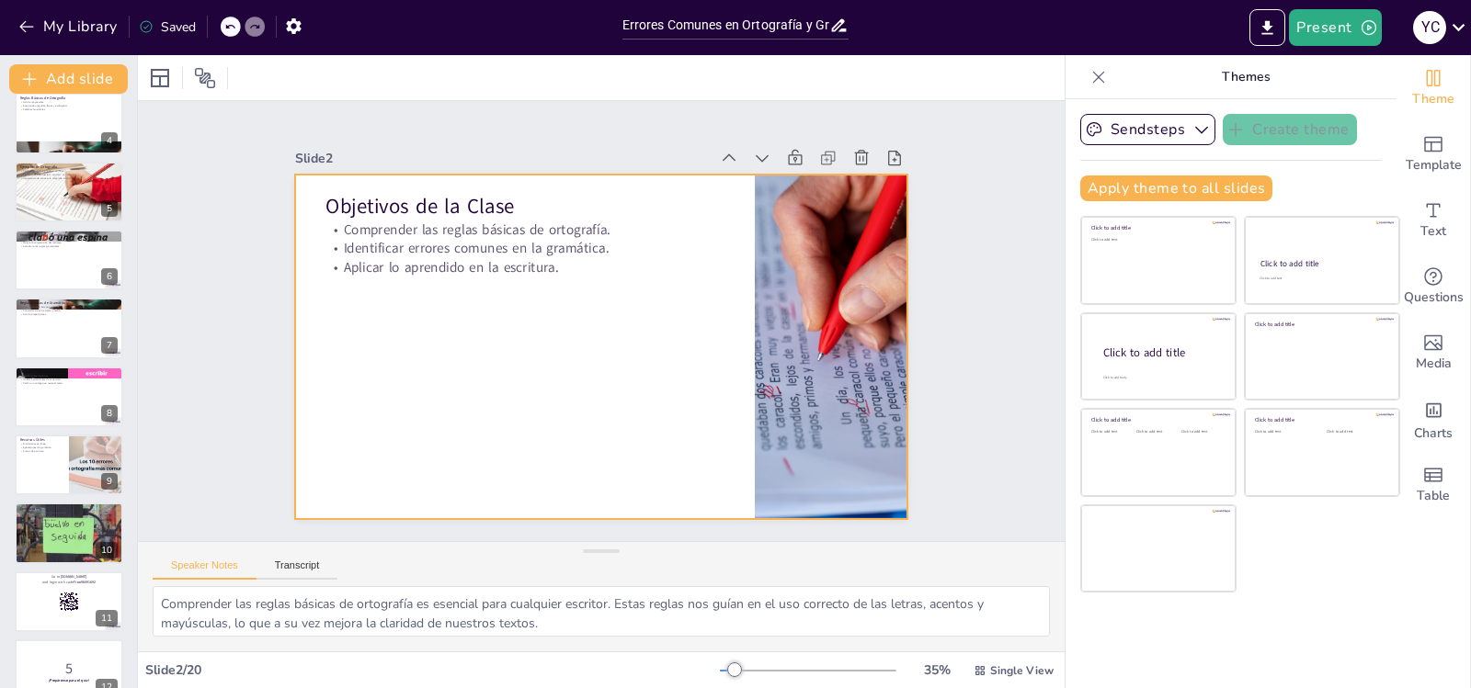
checkbox input "true"
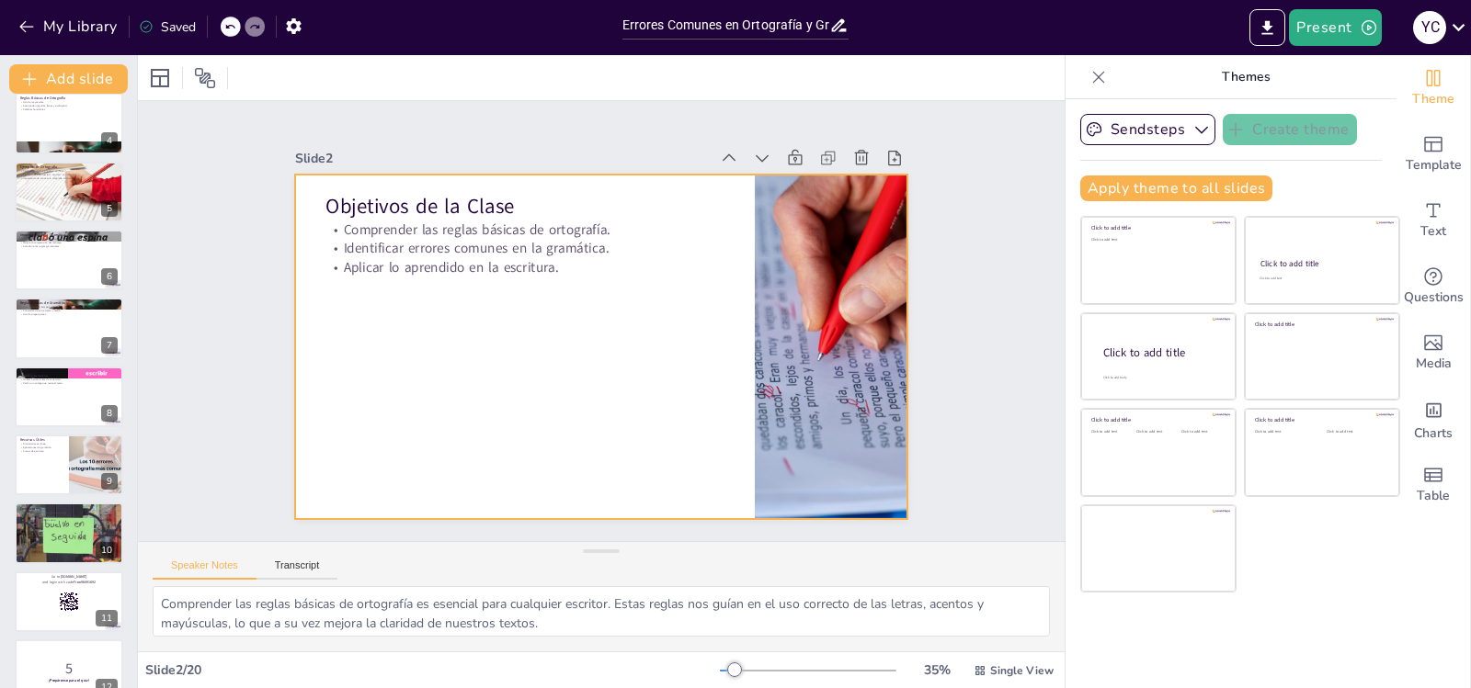
checkbox input "true"
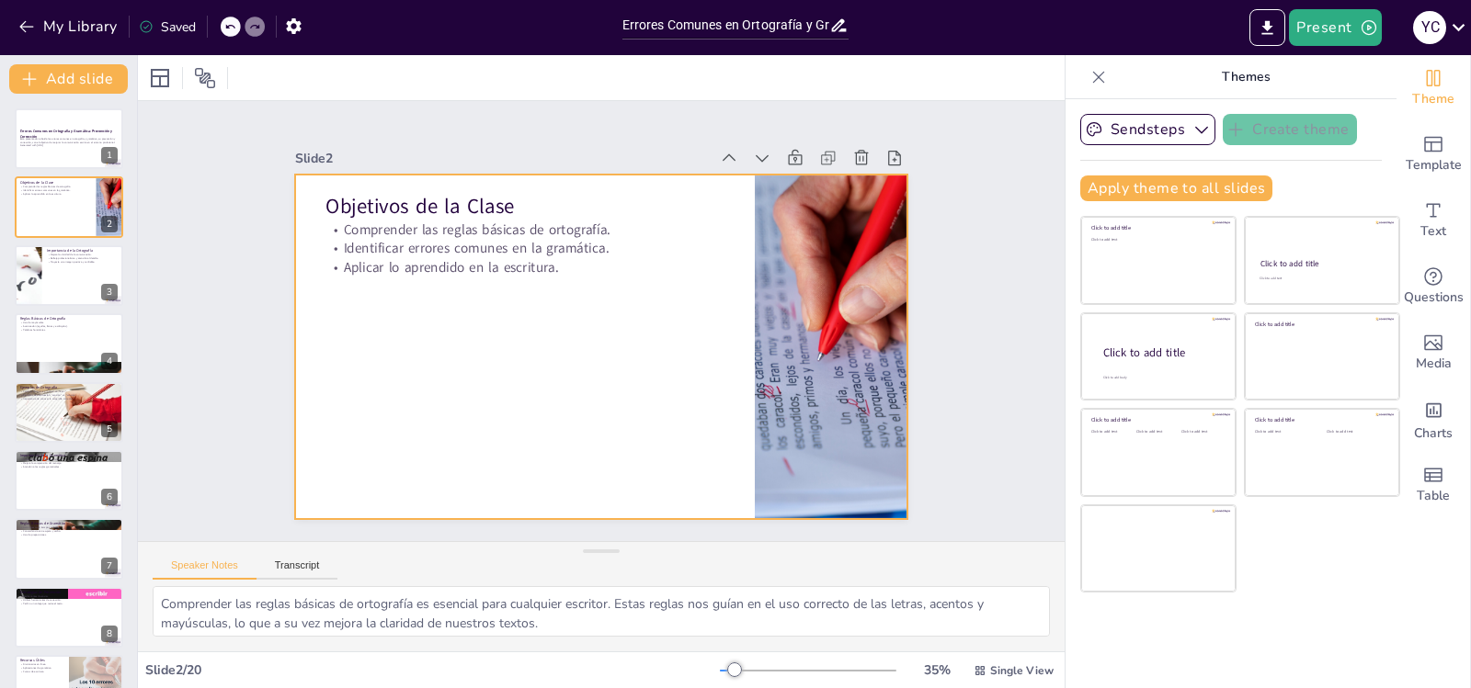
checkbox input "true"
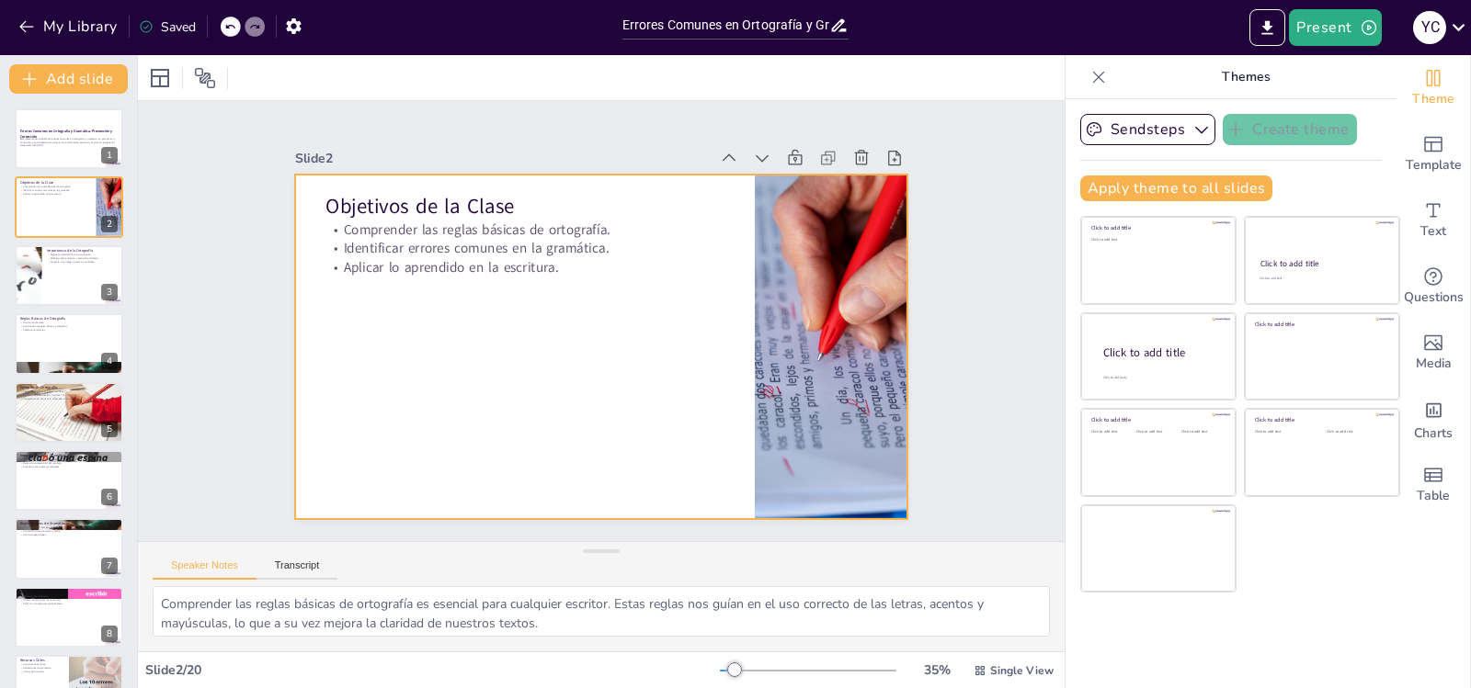
checkbox input "true"
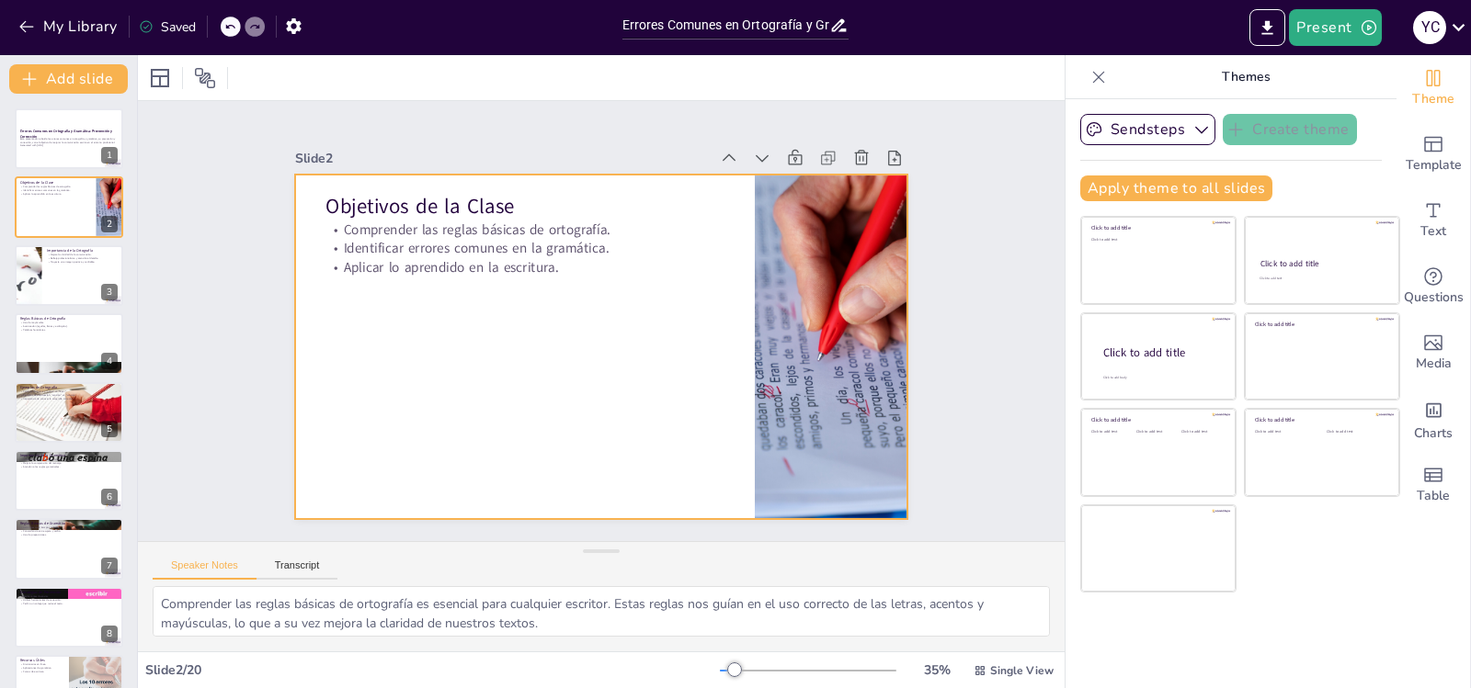
checkbox input "true"
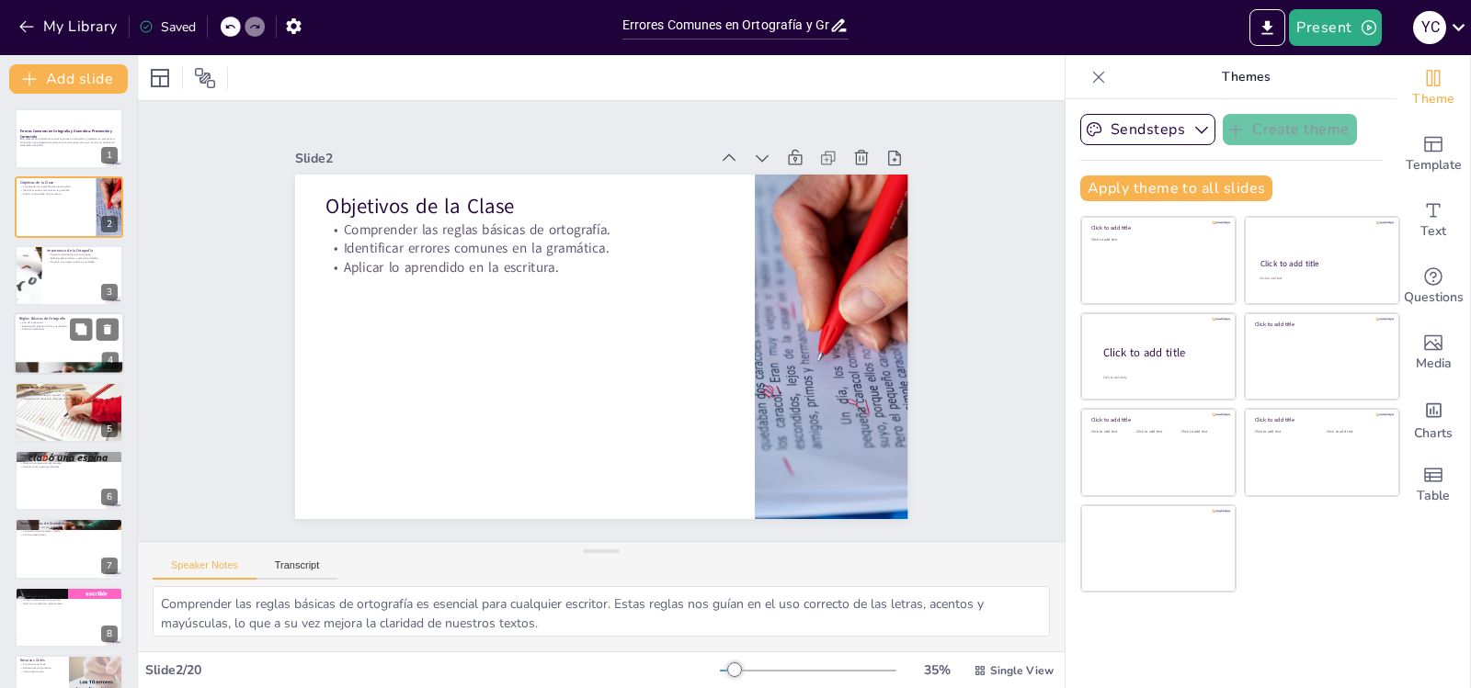
checkbox input "true"
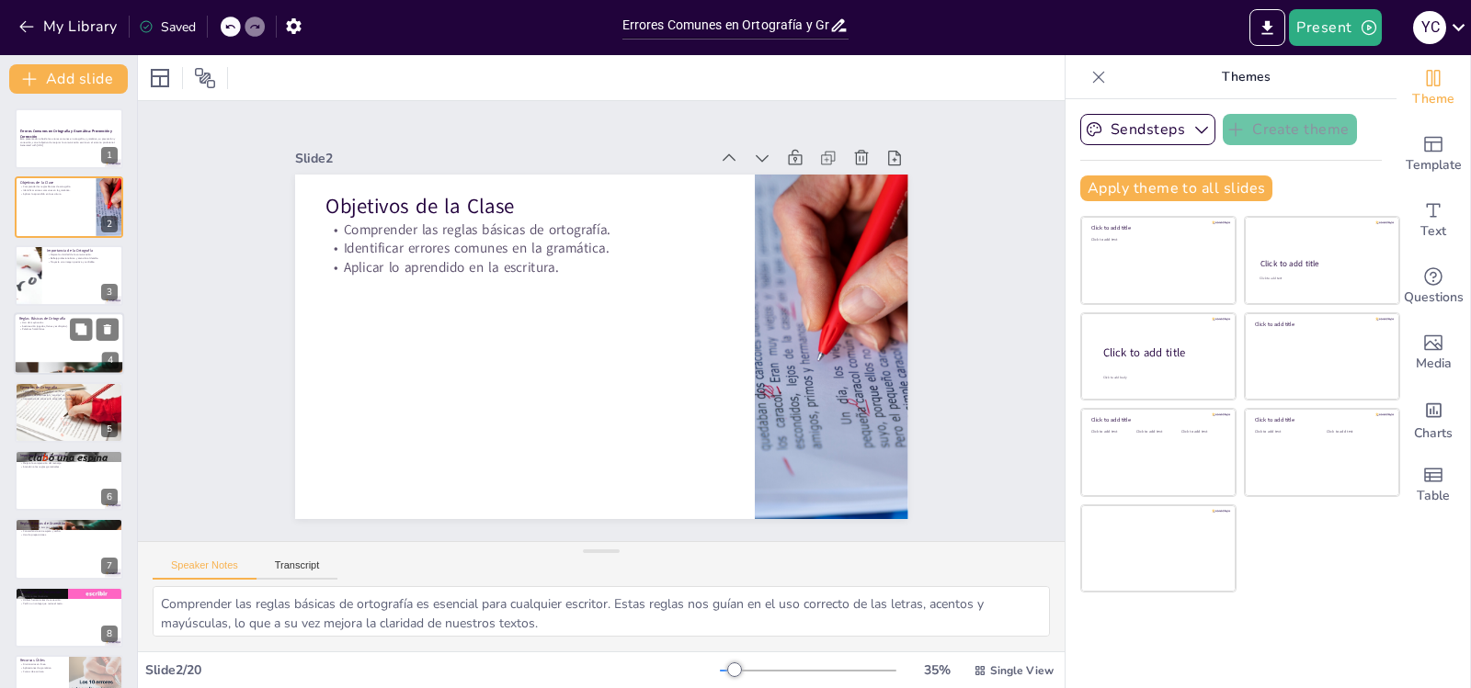
checkbox input "true"
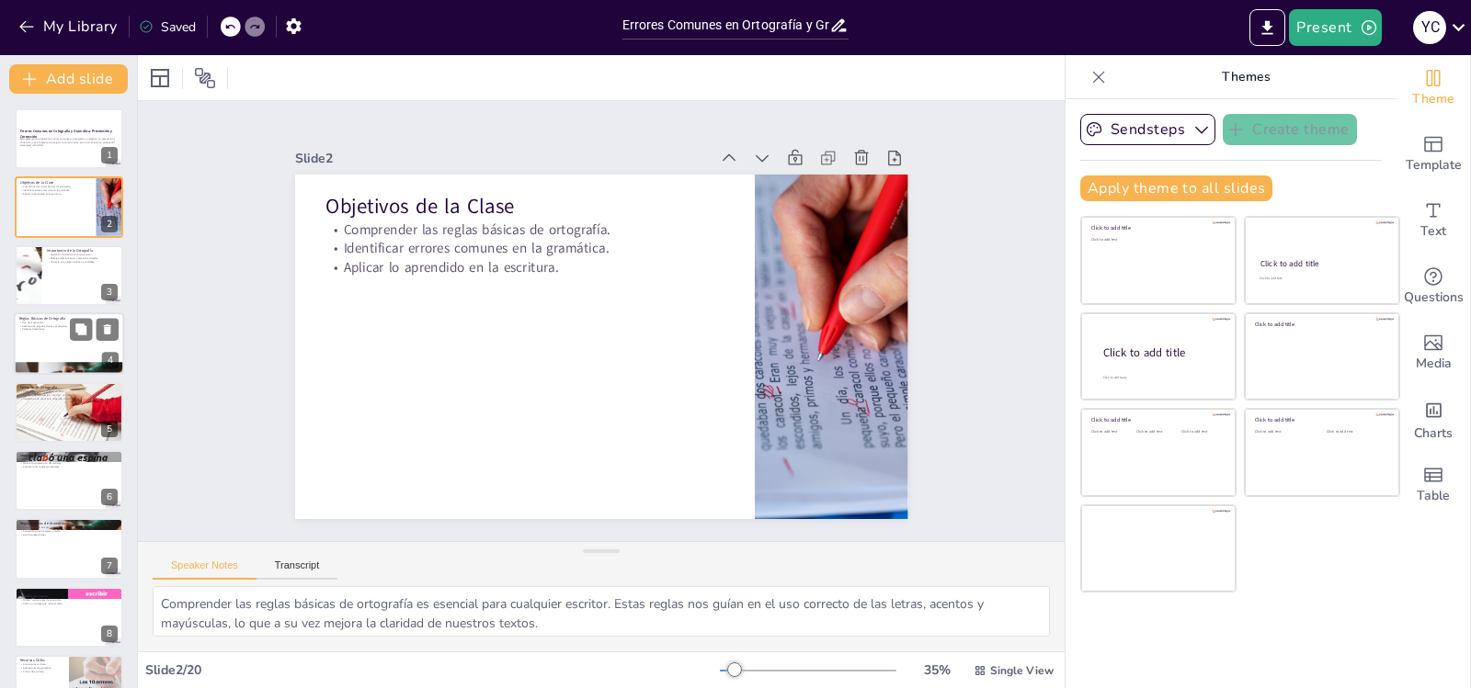
checkbox input "true"
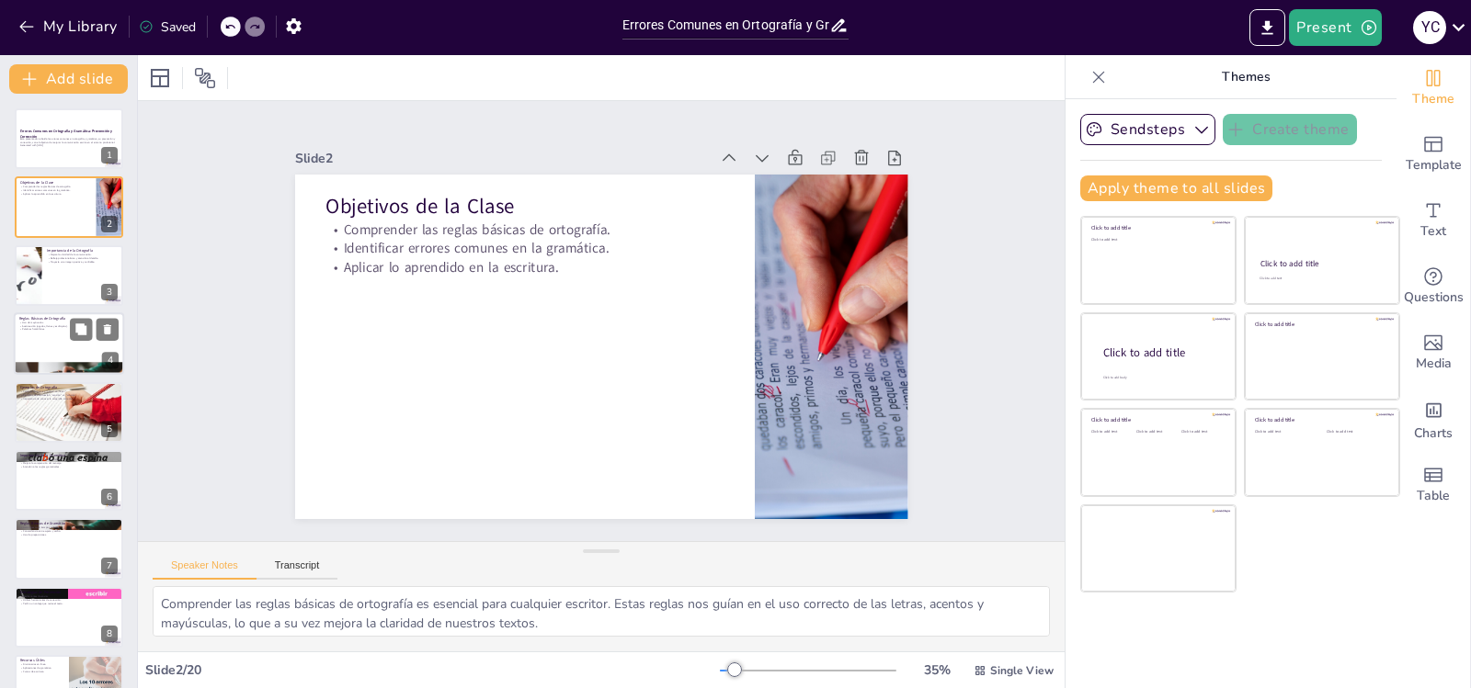
checkbox input "true"
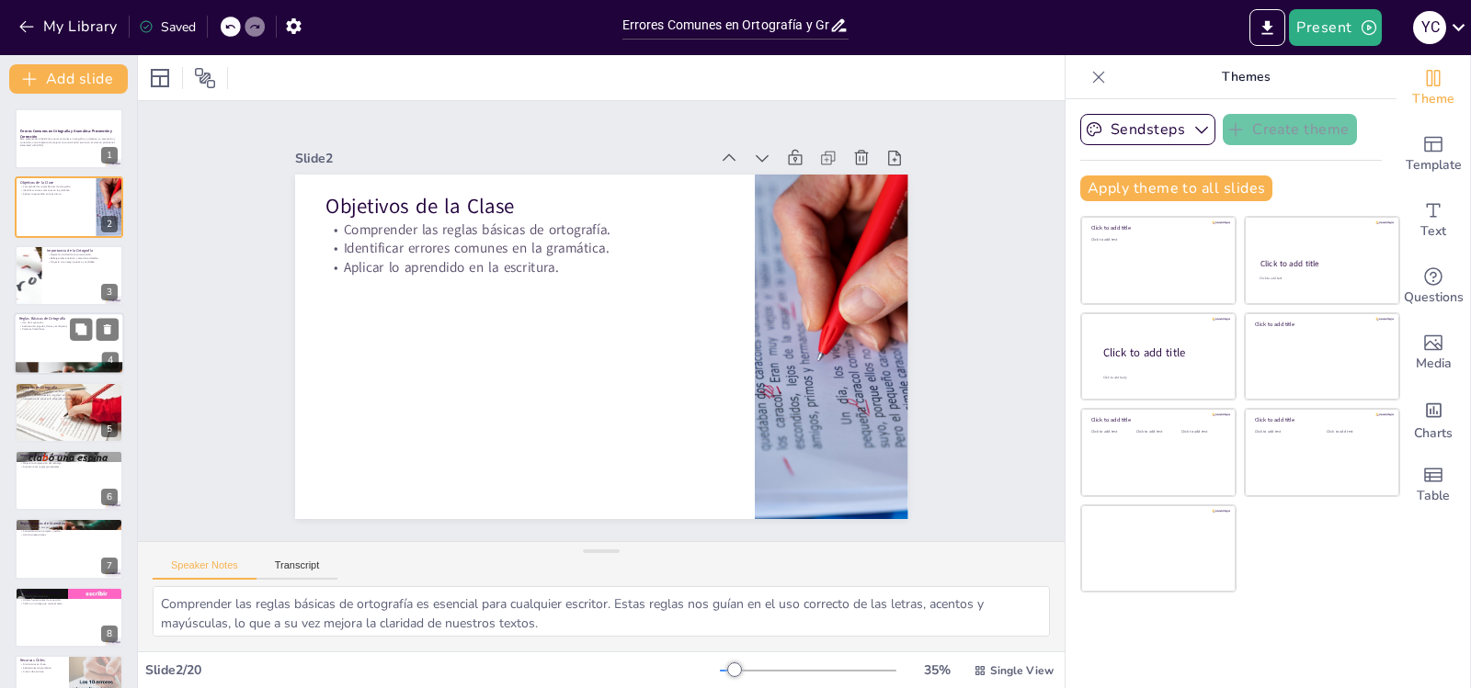
checkbox input "true"
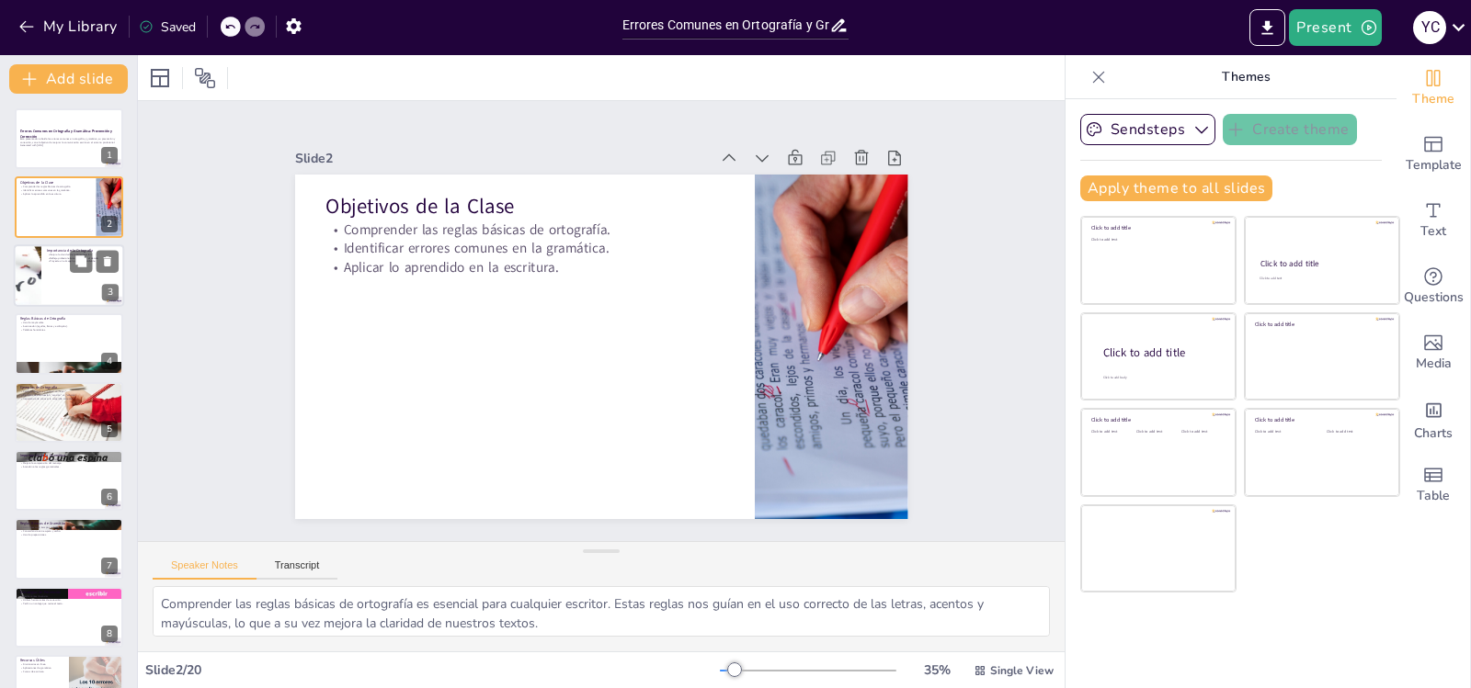
checkbox input "true"
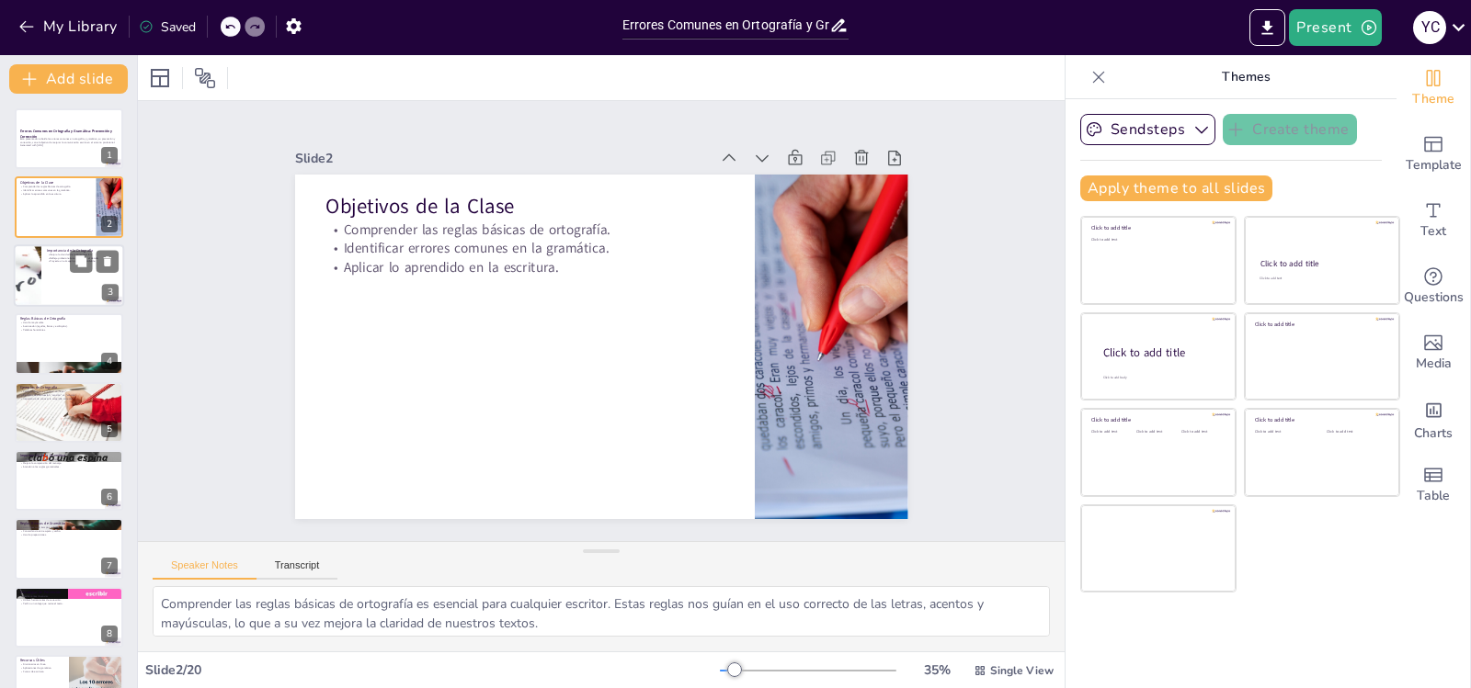
checkbox input "true"
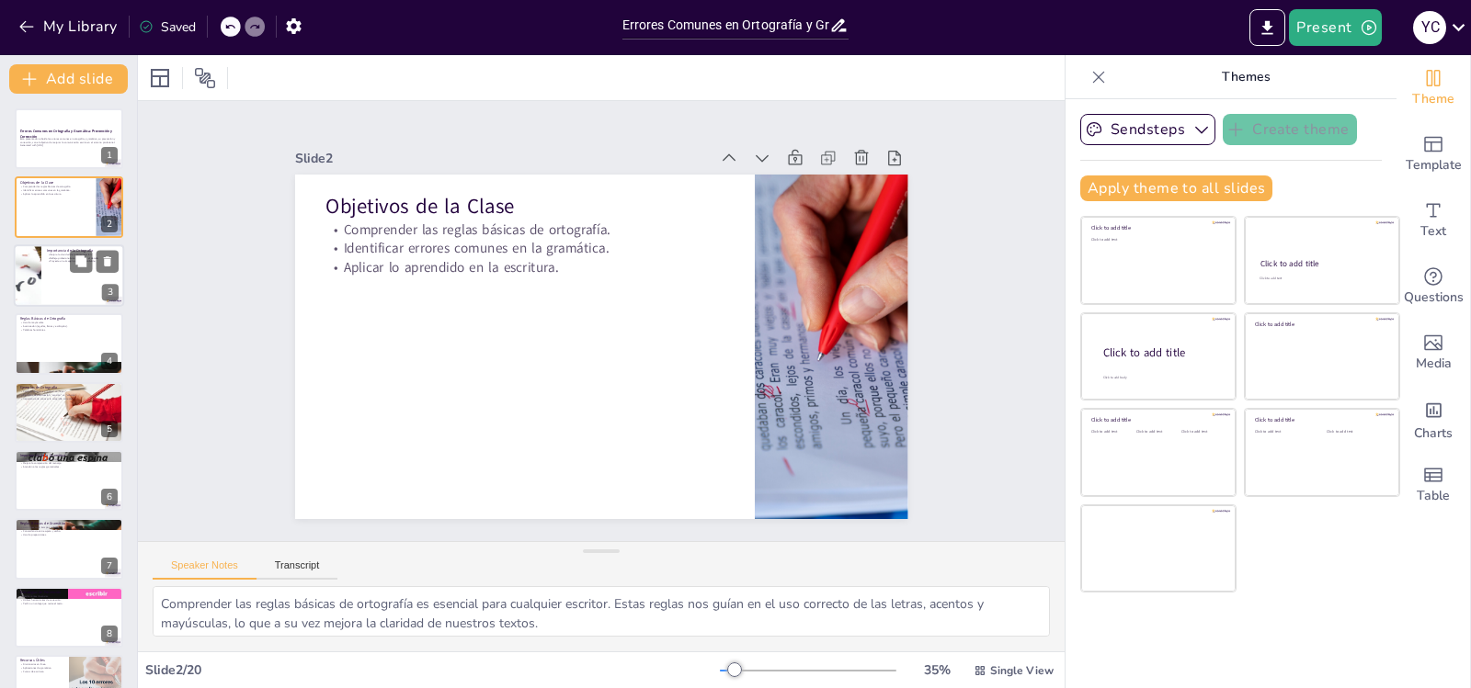
checkbox input "true"
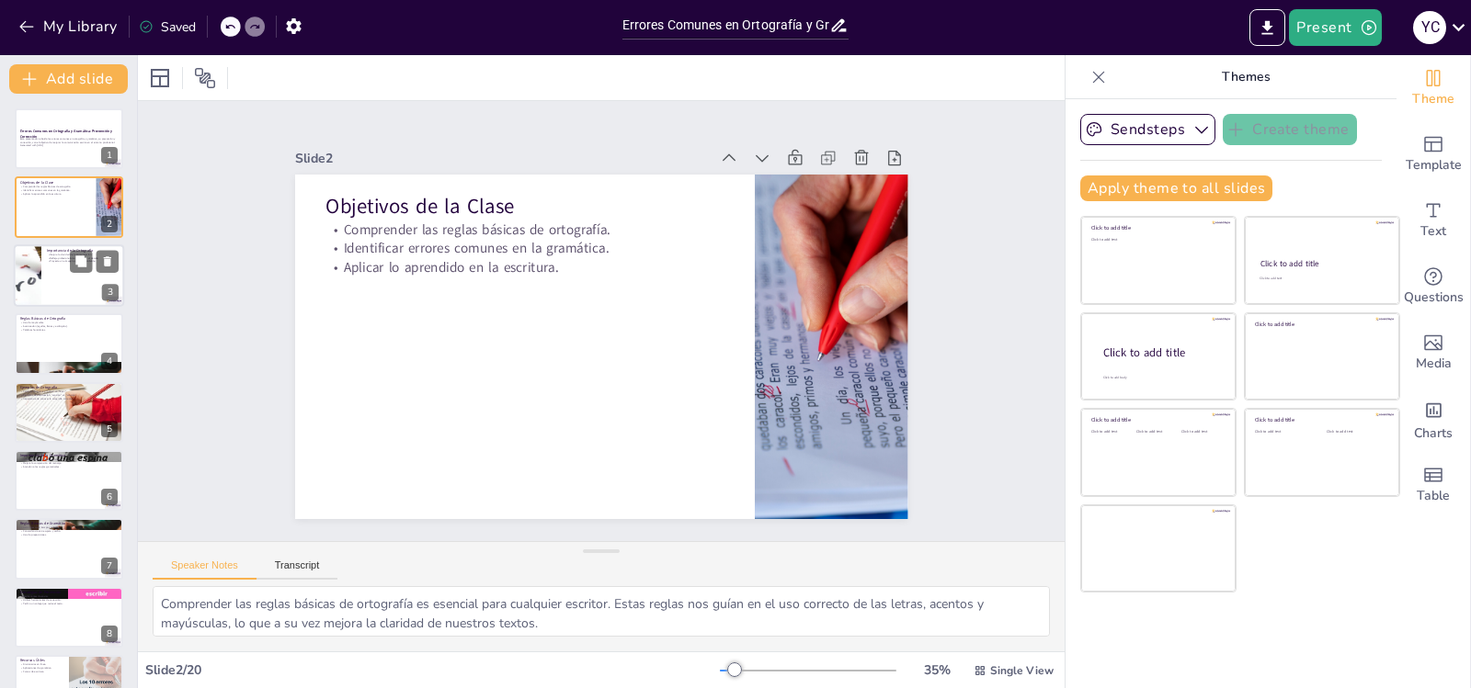
checkbox input "true"
click at [68, 301] on div at bounding box center [69, 275] width 110 height 63
type textarea "Mejorar la claridad de la comunicación es uno de los beneficios más importantes…"
checkbox input "true"
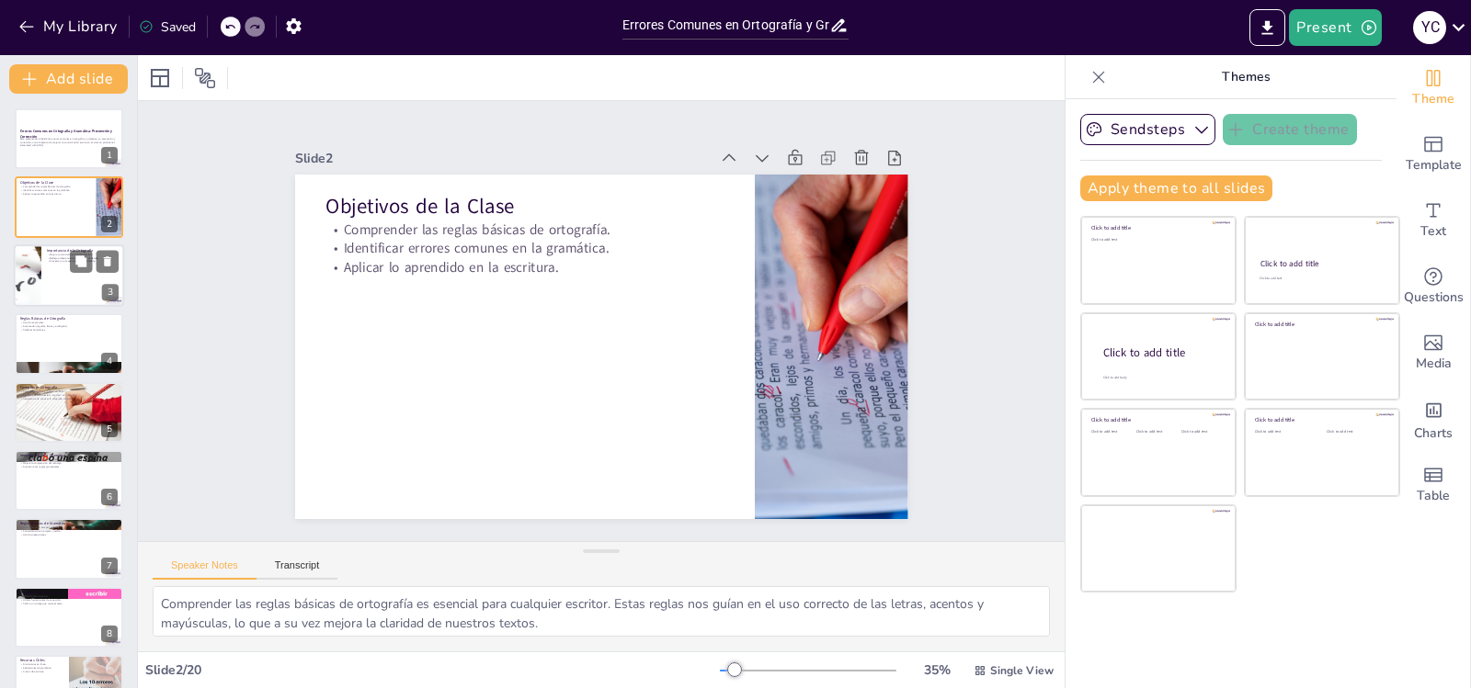
checkbox input "true"
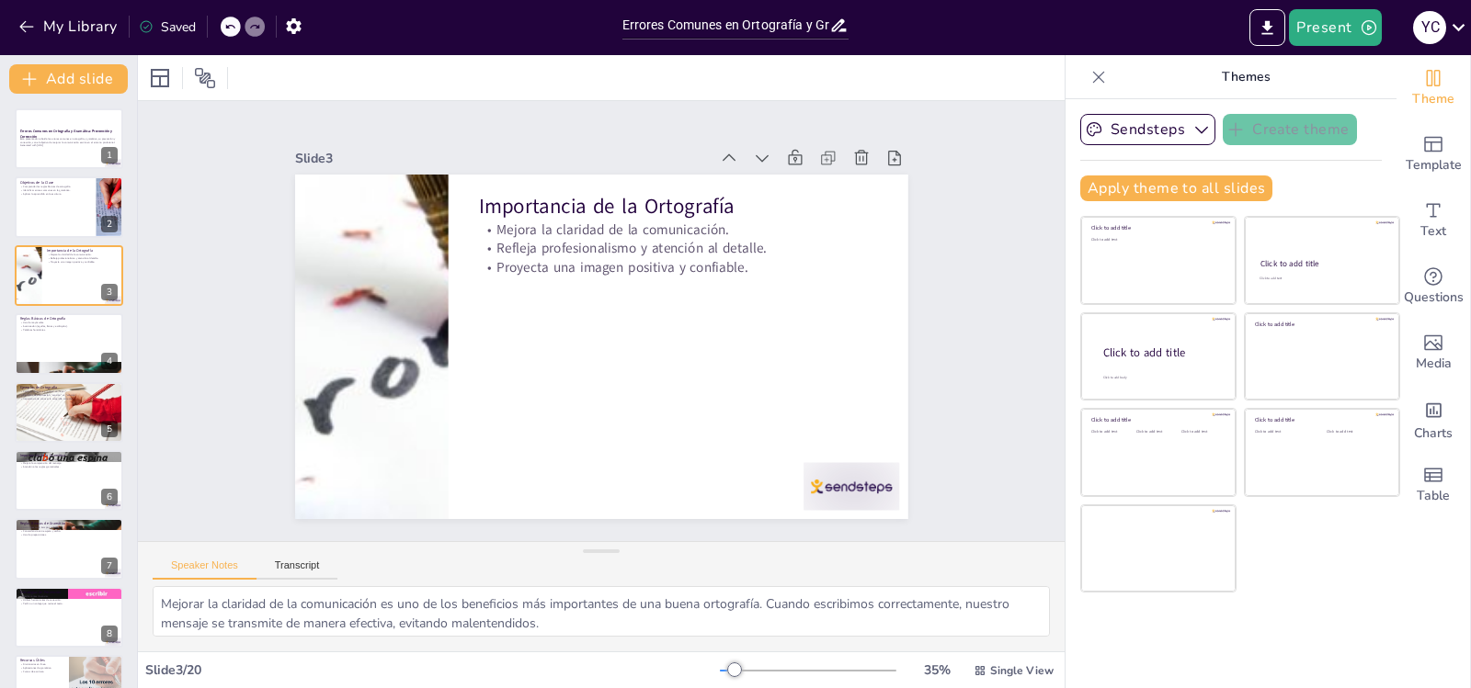
checkbox input "true"
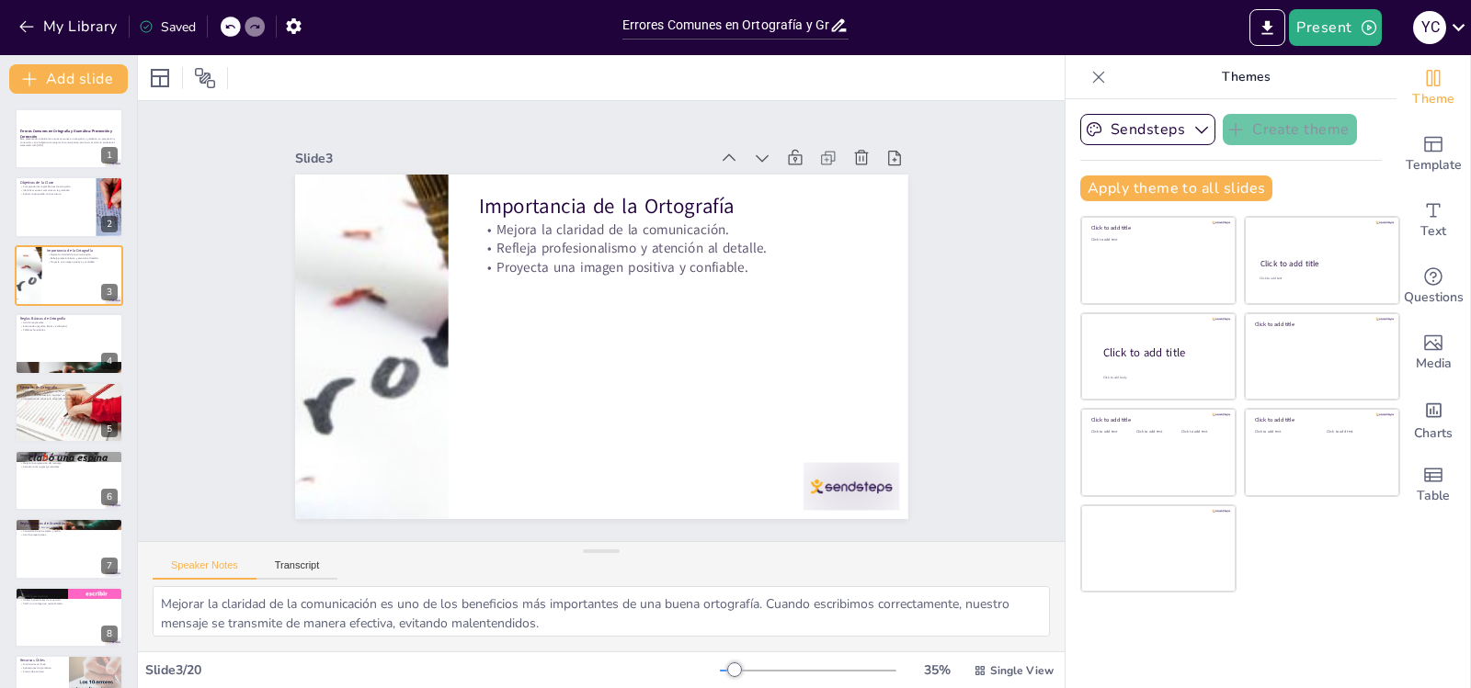
checkbox input "true"
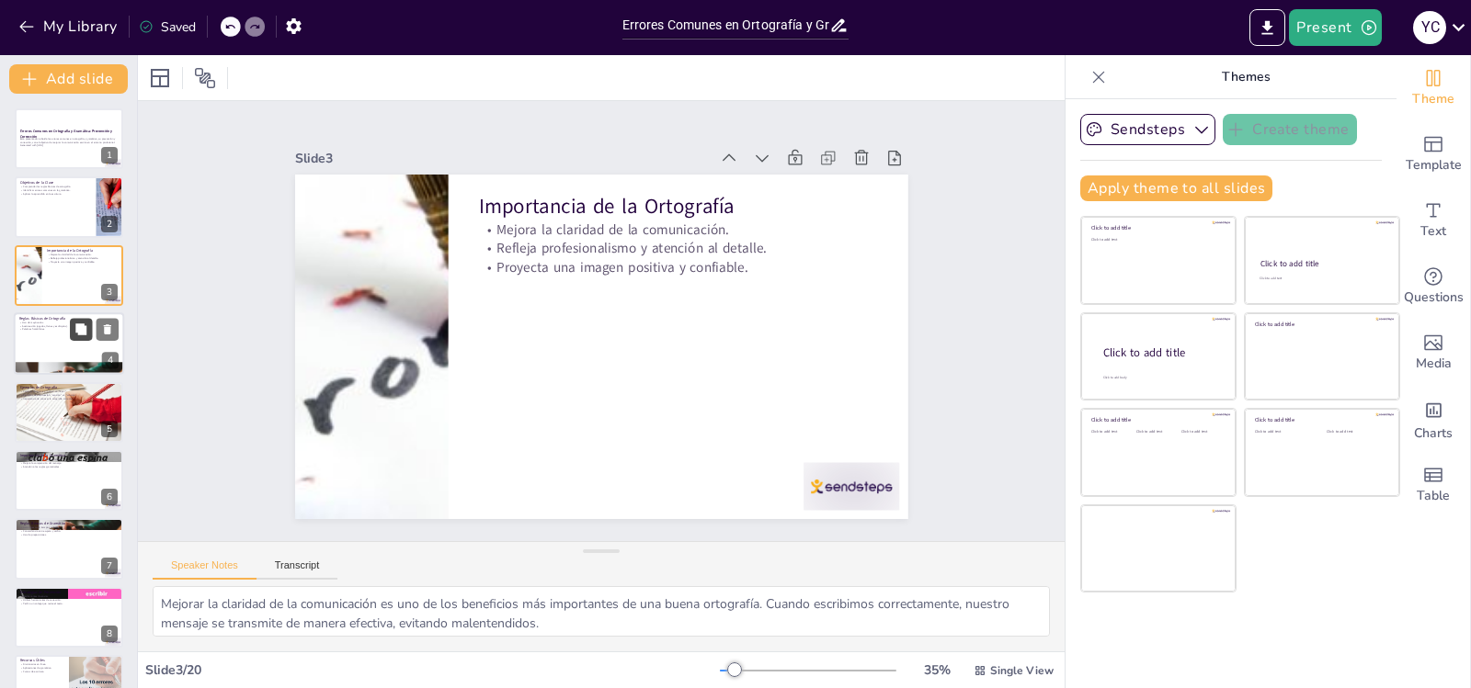
checkbox input "true"
click at [73, 326] on button at bounding box center [81, 330] width 22 height 22
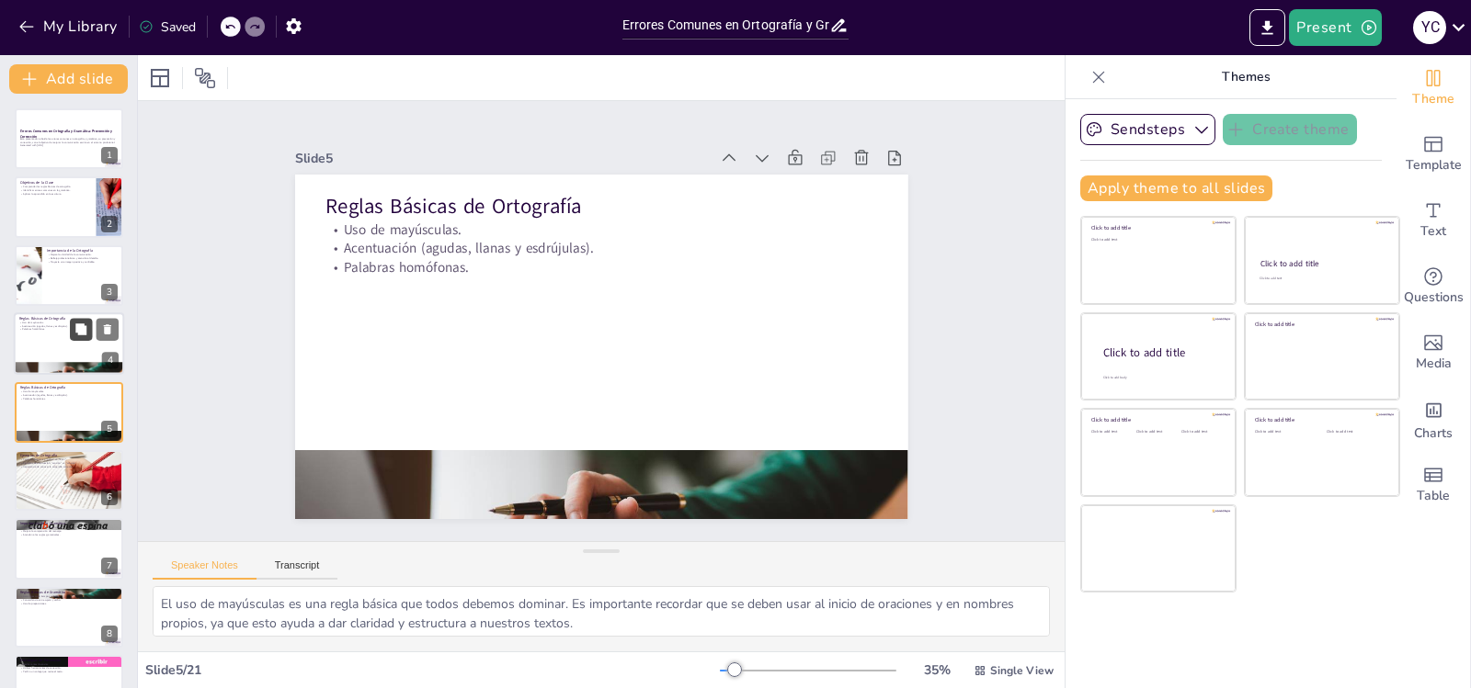
scroll to position [21, 0]
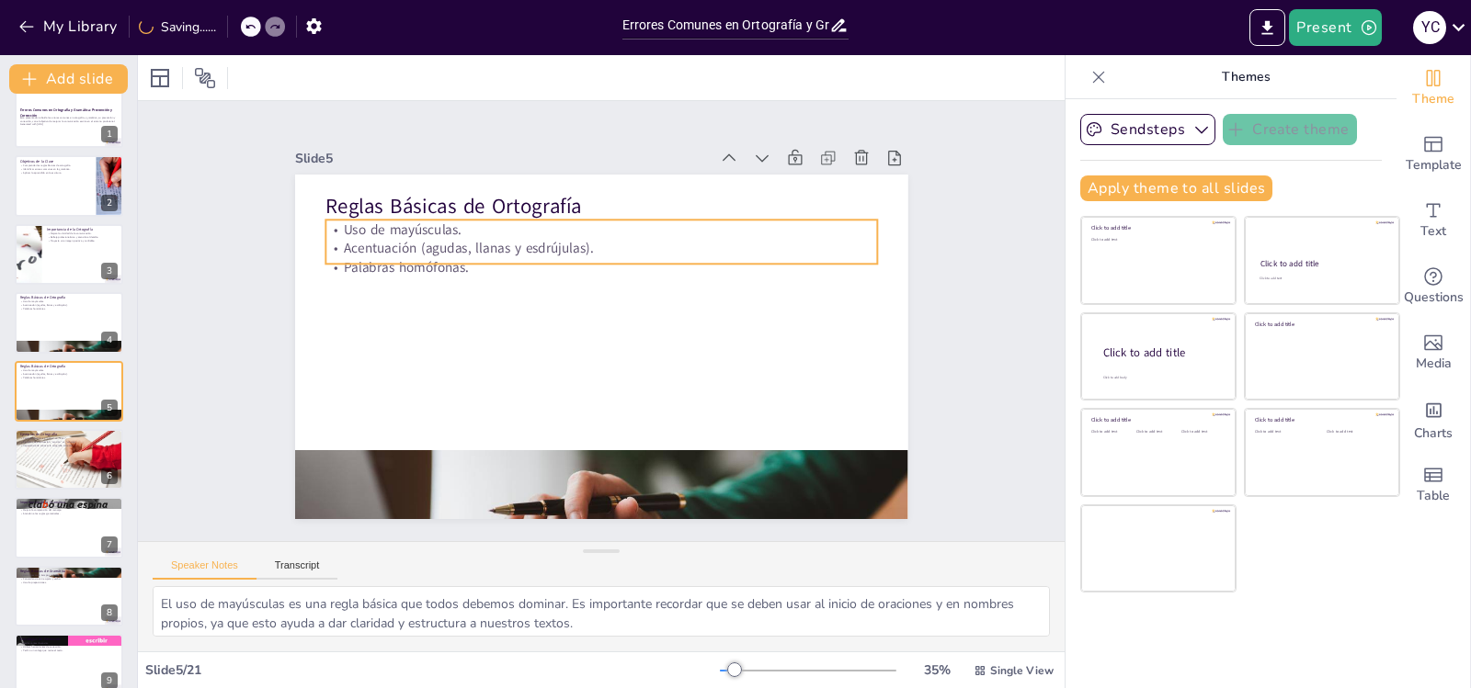
click at [576, 247] on p "Acentuación (agudas, llanas y esdrújulas)." at bounding box center [670, 299] width 188 height 530
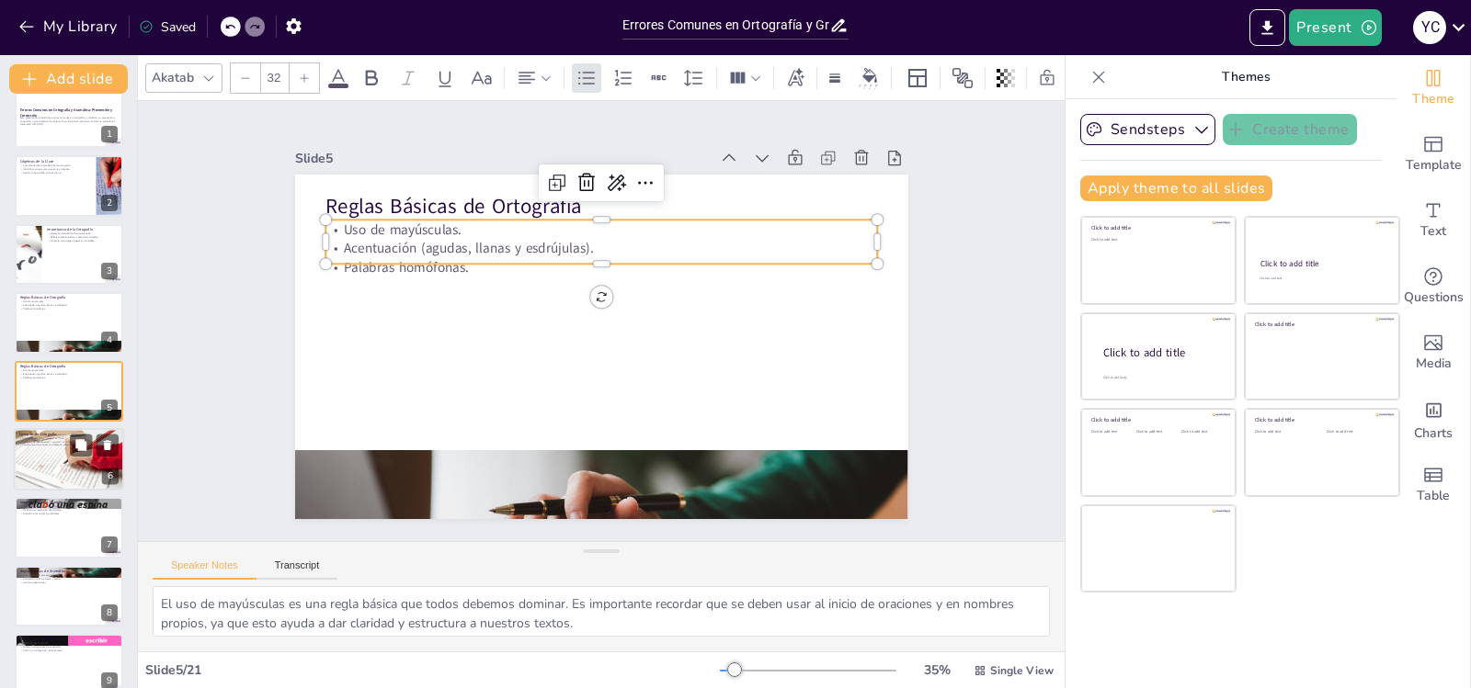
click at [28, 467] on div at bounding box center [69, 459] width 110 height 63
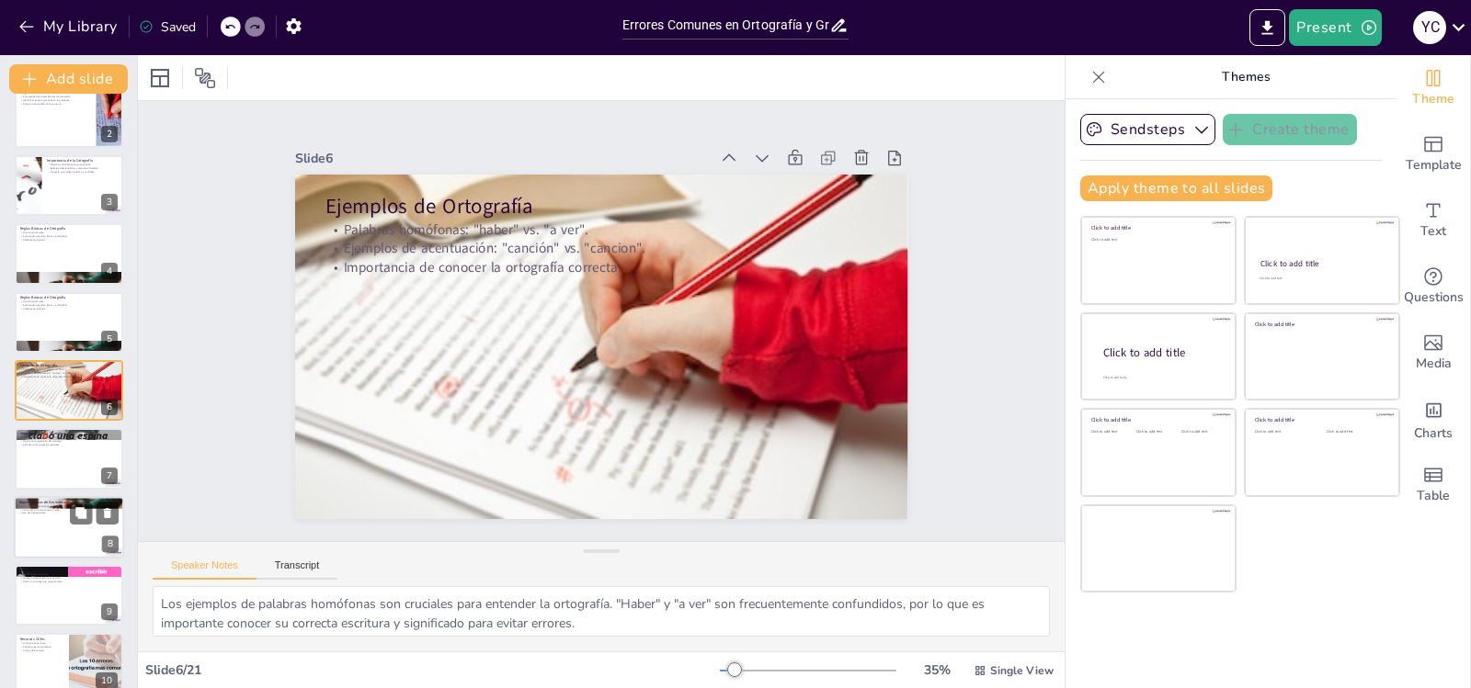
click at [43, 532] on div at bounding box center [69, 527] width 110 height 63
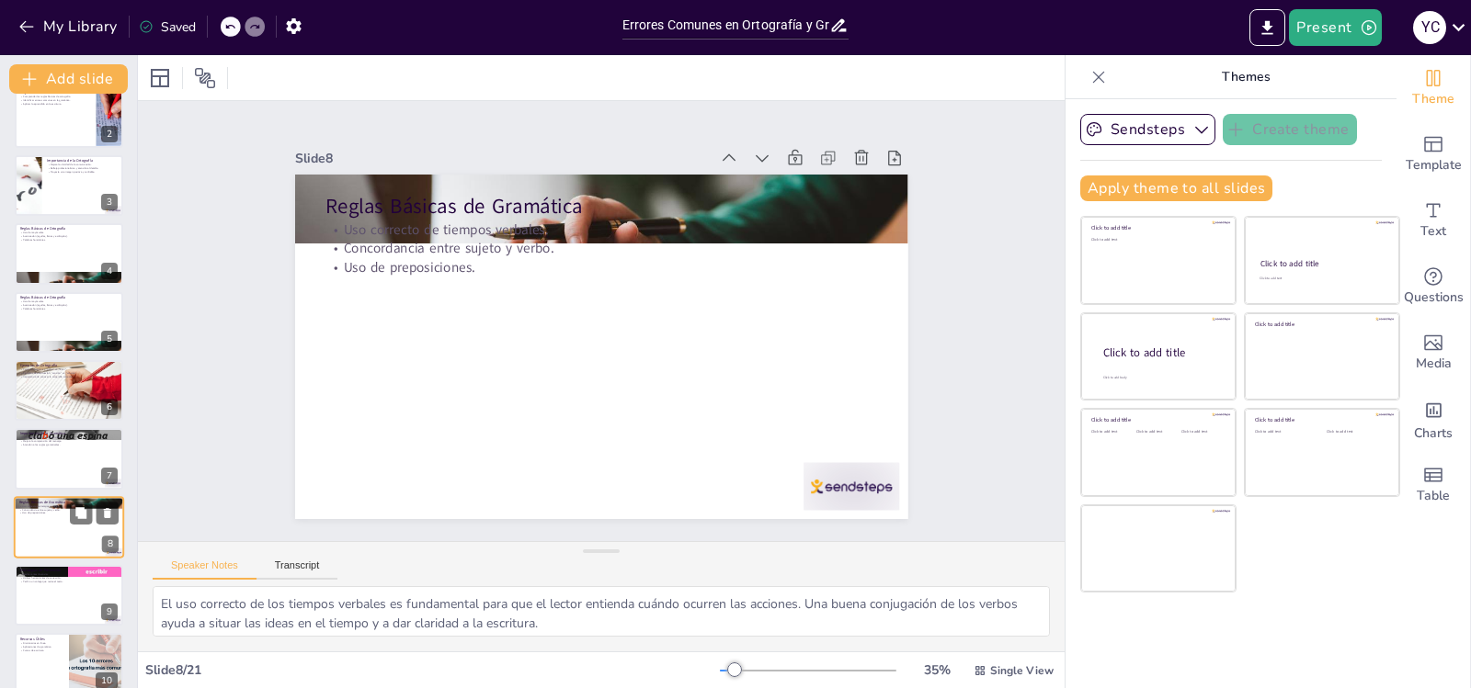
scroll to position [226, 0]
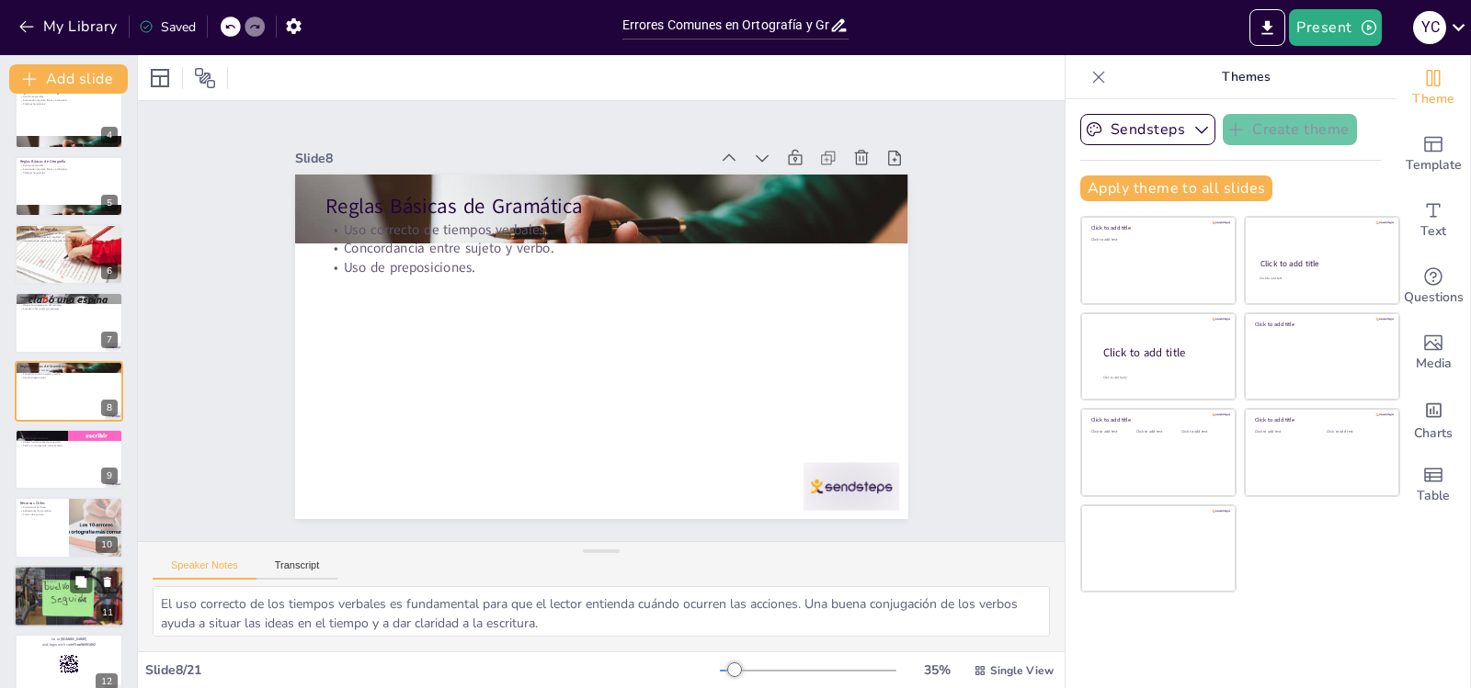
click at [61, 592] on div at bounding box center [68, 596] width 124 height 63
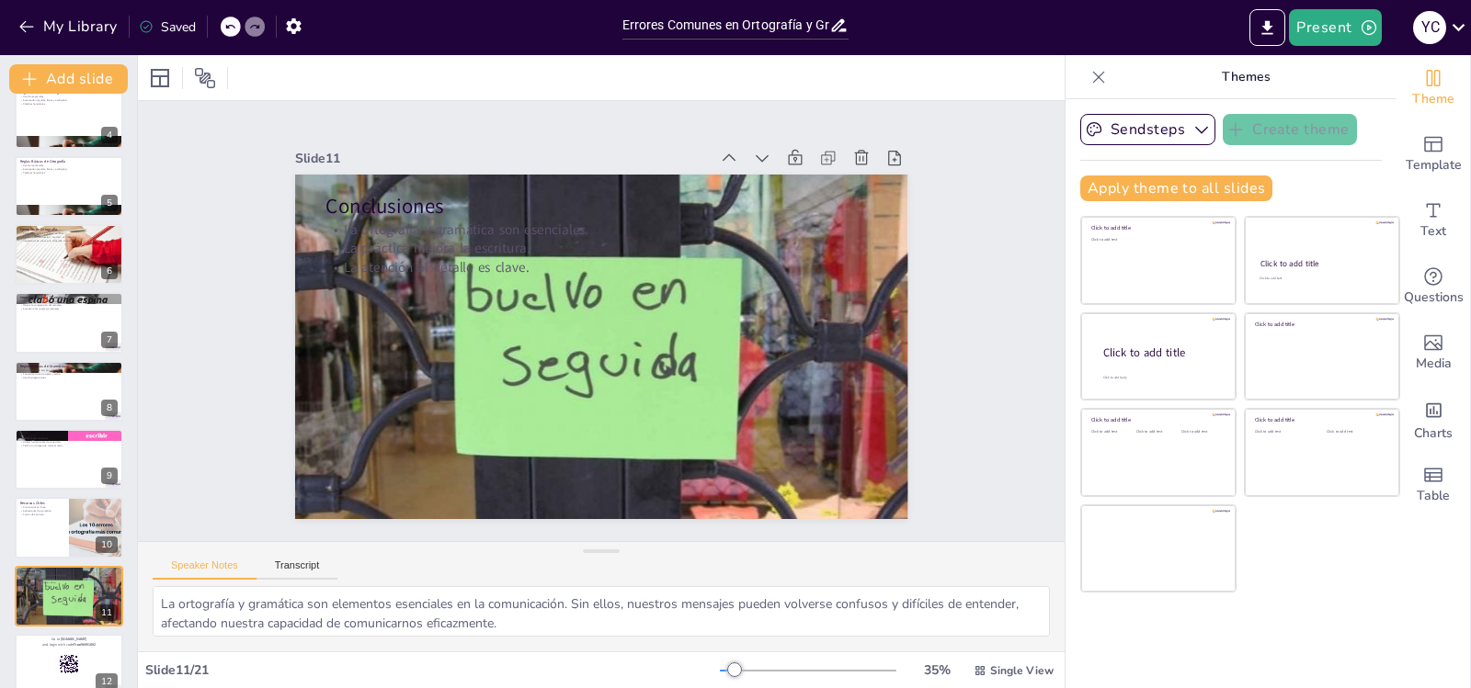
scroll to position [431, 0]
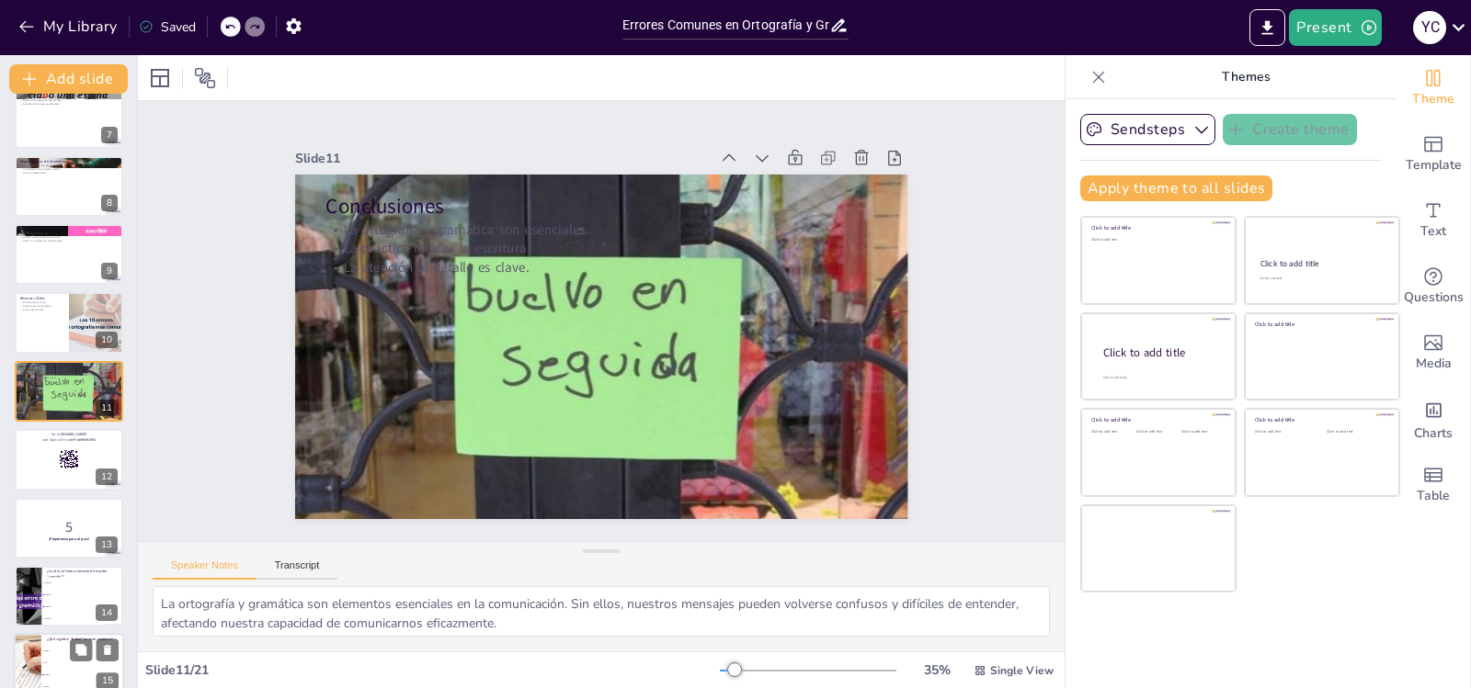
click at [84, 668] on li "Ver" at bounding box center [82, 664] width 83 height 12
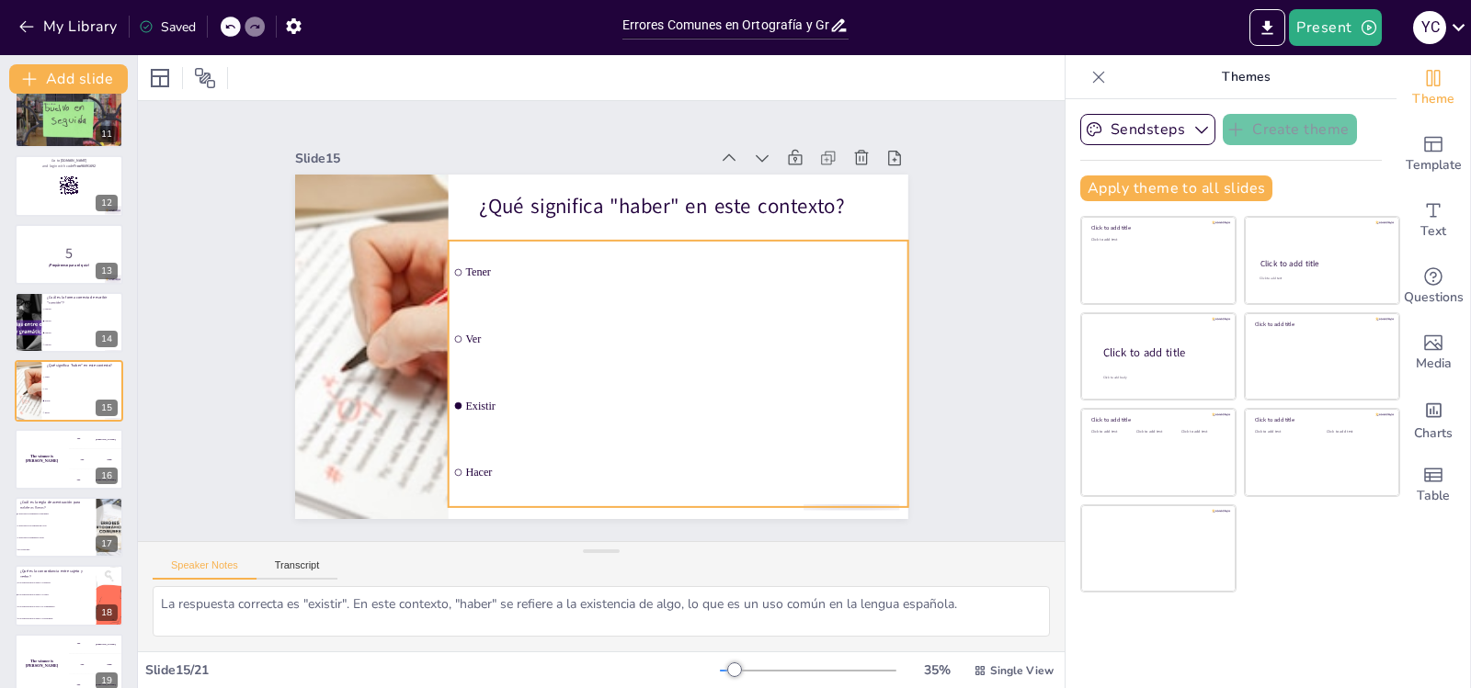
click at [484, 266] on span "Tener" at bounding box center [535, 250] width 103 height 430
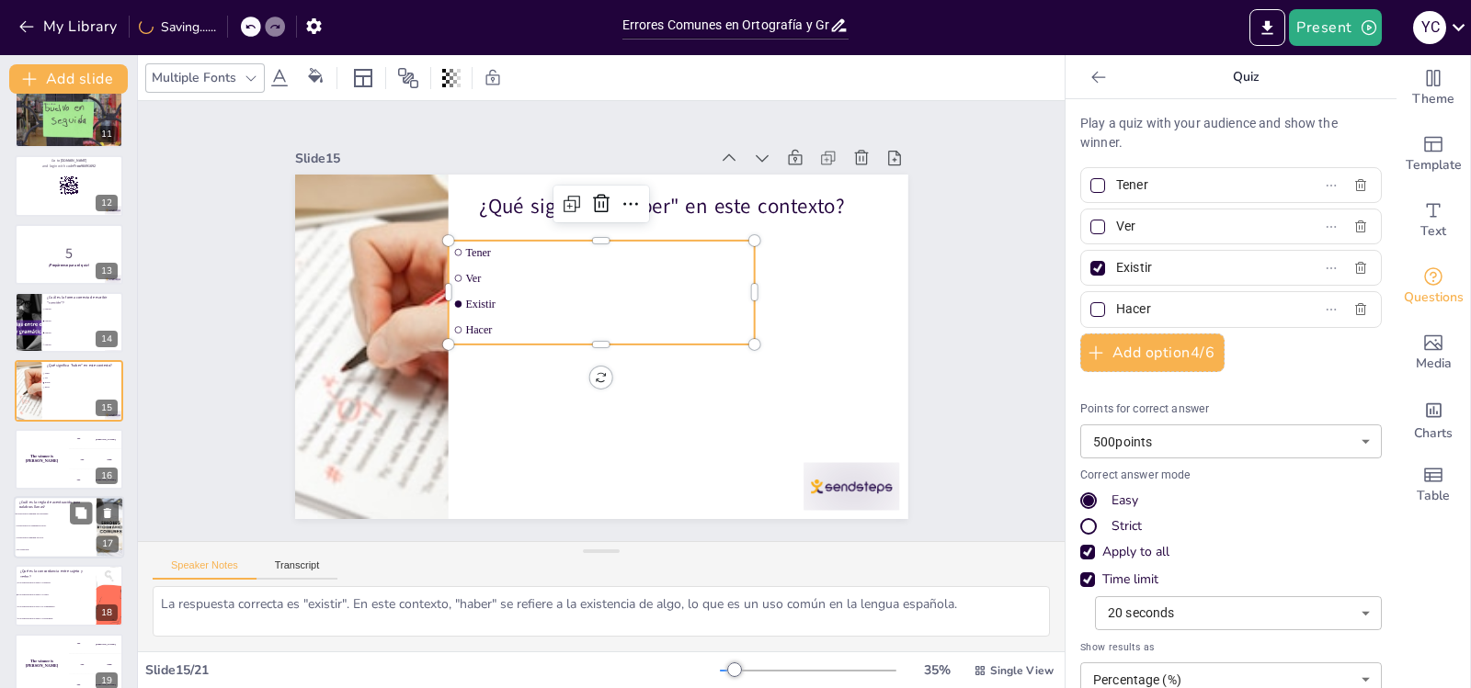
click at [100, 499] on div at bounding box center [111, 527] width 104 height 63
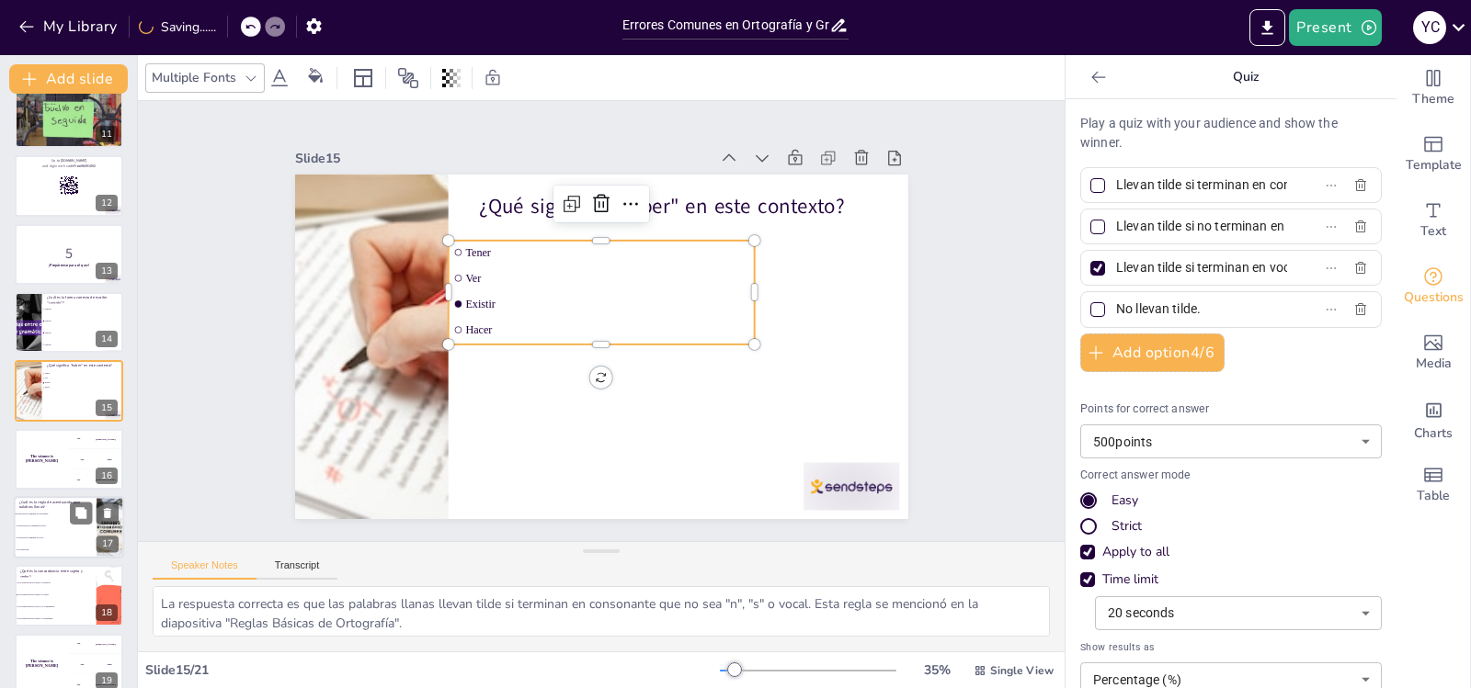
scroll to position [842, 0]
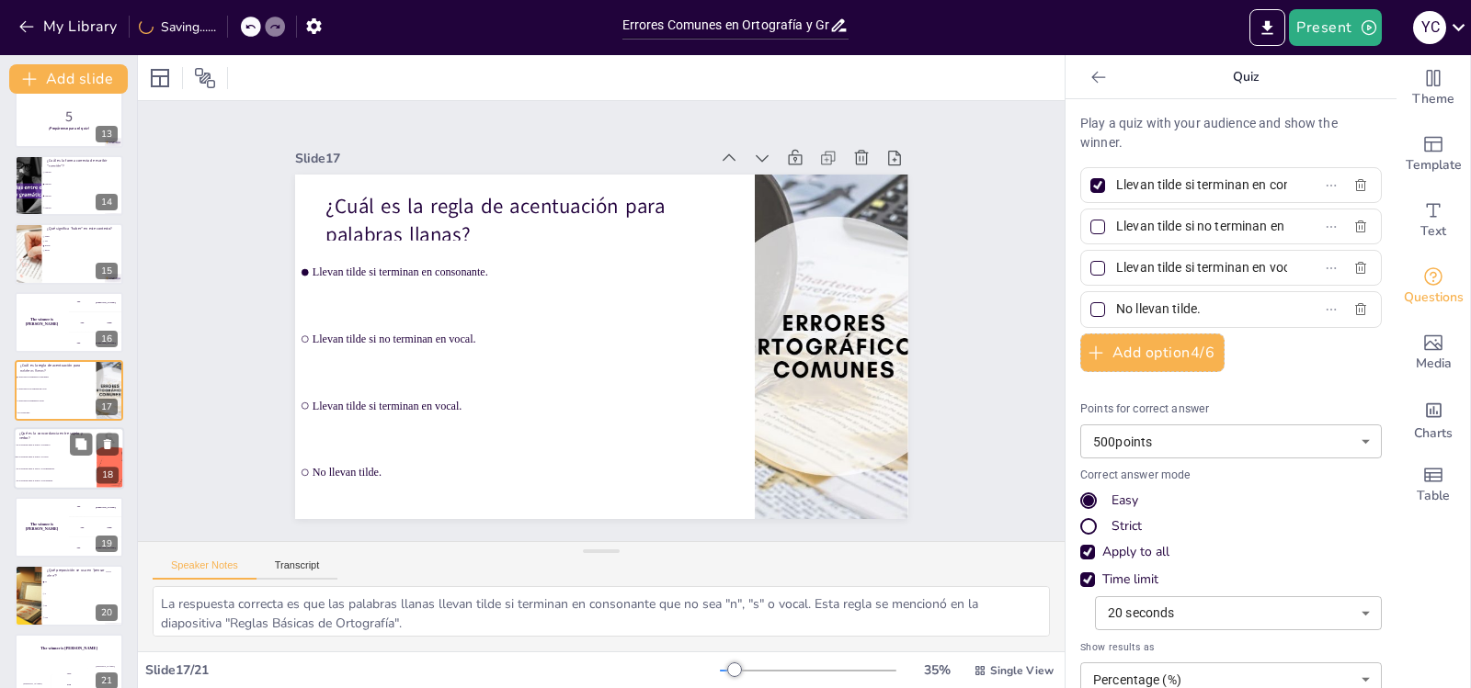
click at [53, 453] on li "Es la relación entre el sujeto y el verbo." at bounding box center [55, 458] width 83 height 12
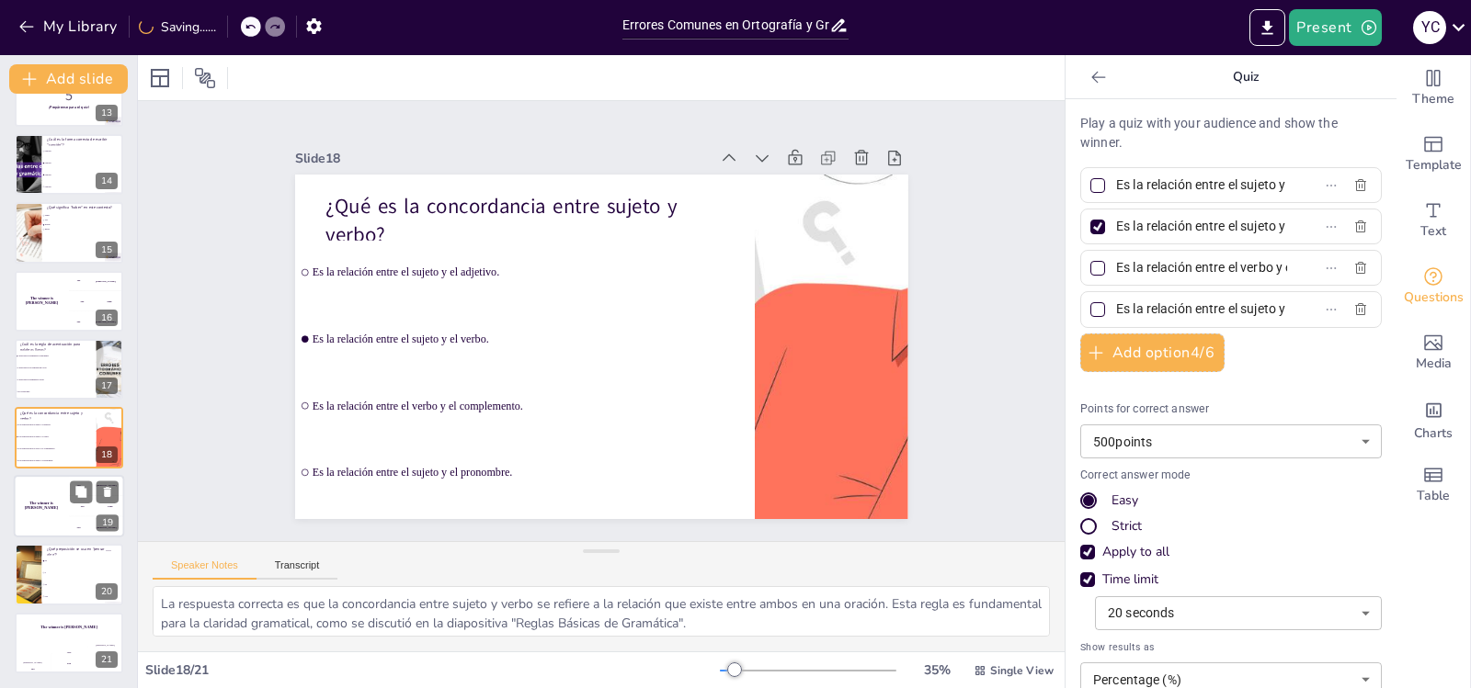
click at [84, 533] on div "300 Niels" at bounding box center [96, 527] width 55 height 20
